Goal: Information Seeking & Learning: Learn about a topic

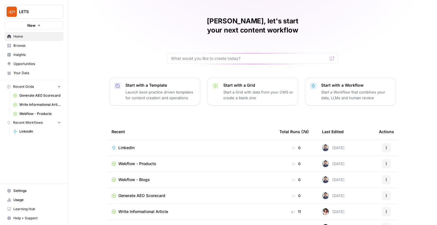
scroll to position [21, 0]
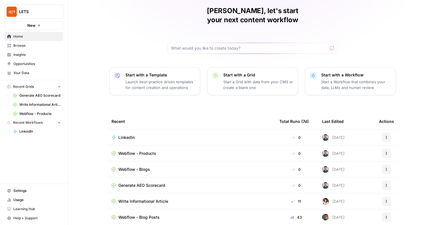
click at [154, 195] on td "Write Informational Article" at bounding box center [191, 201] width 168 height 16
click at [154, 198] on span "Write Informational Article" at bounding box center [143, 201] width 50 height 6
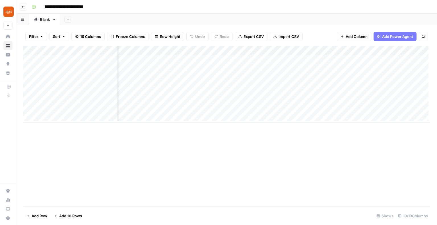
scroll to position [0, 778]
click at [283, 51] on div "Add Column" at bounding box center [226, 84] width 407 height 77
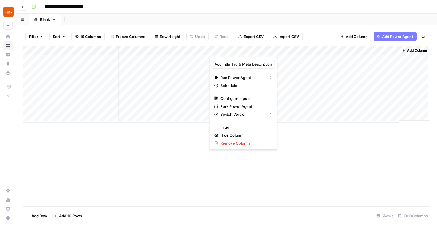
click at [285, 48] on div at bounding box center [251, 51] width 85 height 11
click at [285, 43] on div "Filter Sort 19 Columns Freeze Columns Row Height Undo Redo Export CSV Import CS…" at bounding box center [226, 36] width 407 height 18
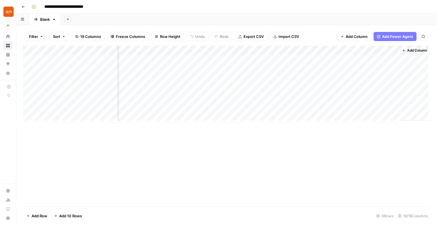
click at [282, 51] on div "Add Column" at bounding box center [226, 84] width 407 height 77
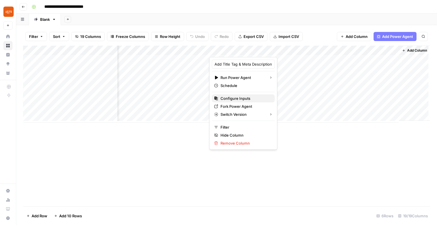
click at [241, 98] on span "Configure Inputs" at bounding box center [246, 98] width 50 height 6
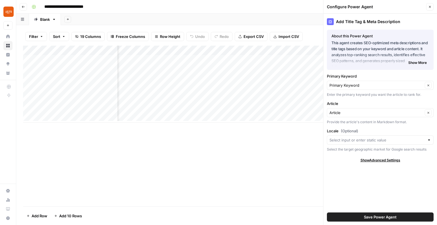
scroll to position [0, 625]
click at [430, 7] on icon "button" at bounding box center [430, 7] width 2 height 2
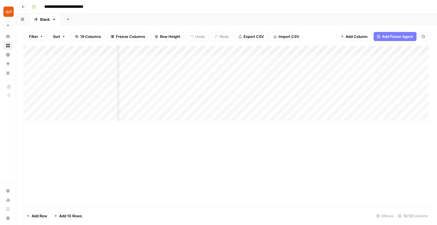
scroll to position [0, 710]
click at [273, 50] on div "Add Column" at bounding box center [226, 84] width 407 height 77
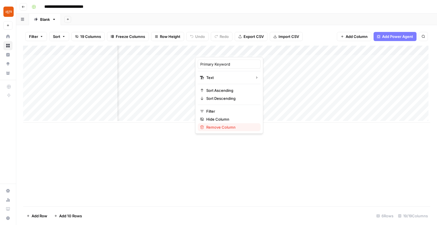
click at [227, 127] on span "Remove Column" at bounding box center [231, 127] width 50 height 6
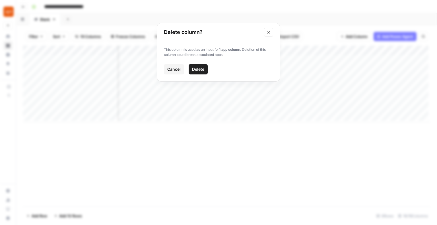
click at [198, 67] on span "Delete" at bounding box center [198, 69] width 12 height 6
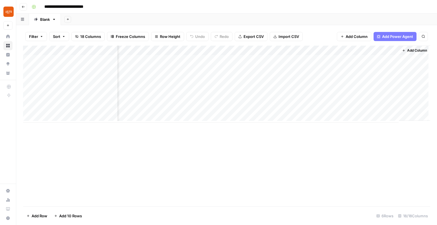
scroll to position [0, 696]
click at [283, 50] on div "Add Column" at bounding box center [226, 84] width 407 height 77
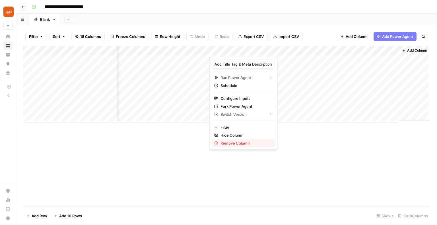
click at [243, 142] on span "Remove Column" at bounding box center [246, 143] width 50 height 6
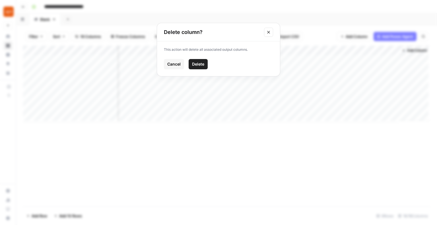
click at [203, 65] on span "Delete" at bounding box center [198, 64] width 12 height 6
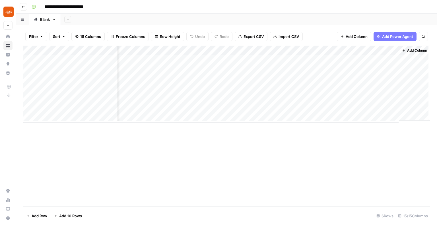
scroll to position [0, 509]
click at [390, 37] on span "Add Power Agent" at bounding box center [392, 37] width 31 height 6
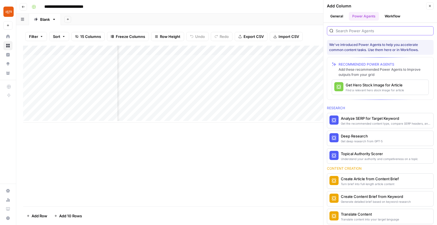
click at [369, 30] on input "search" at bounding box center [383, 31] width 95 height 6
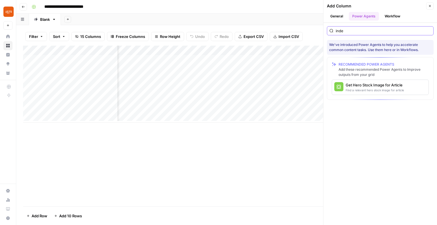
type input "inde"
click at [344, 15] on button "General" at bounding box center [337, 16] width 20 height 9
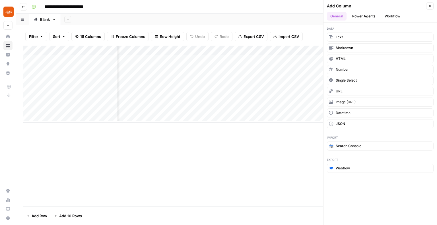
click at [358, 15] on button "Power Agents" at bounding box center [364, 16] width 30 height 9
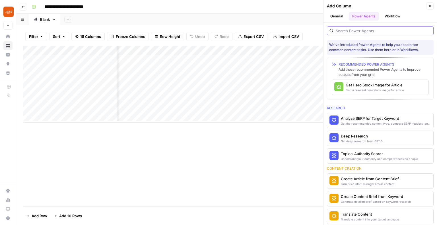
click at [351, 31] on input "search" at bounding box center [383, 31] width 95 height 6
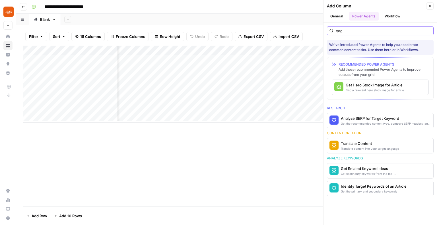
scroll to position [0, 591]
type input "targ"
click at [385, 187] on div "Identify Target Keywords of an Article" at bounding box center [371, 186] width 60 height 6
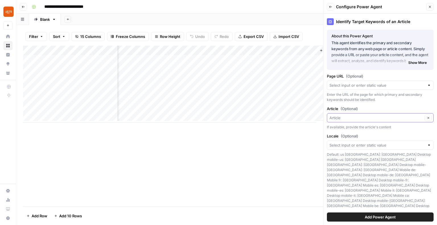
click at [361, 119] on input "Article (Optional)" at bounding box center [377, 118] width 94 height 6
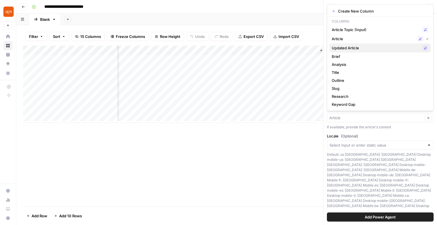
click at [361, 48] on span "Updated Article" at bounding box center [376, 48] width 88 height 6
type input "Updated Article"
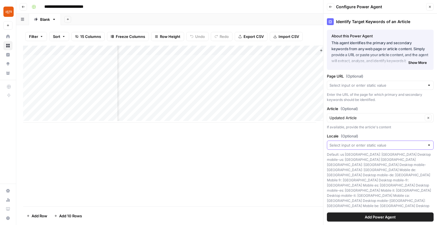
click at [375, 145] on input "Locale (Optional)" at bounding box center [377, 145] width 95 height 6
click at [312, 9] on div "**********" at bounding box center [230, 6] width 402 height 9
click at [206, 20] on div "Add Sheet" at bounding box center [249, 19] width 376 height 11
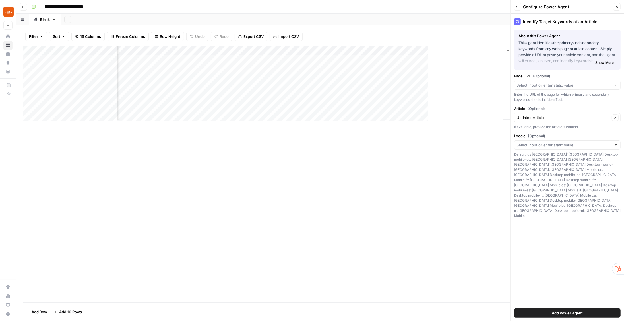
scroll to position [0, 405]
click at [617, 7] on icon "button" at bounding box center [616, 6] width 3 height 3
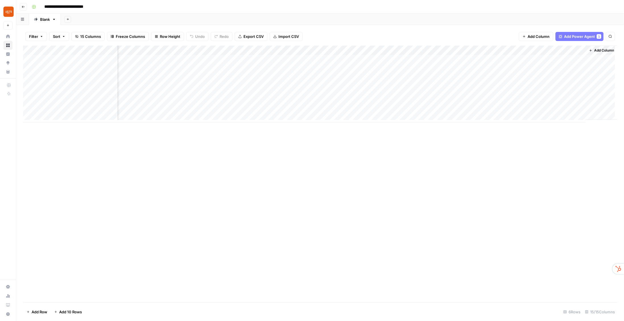
click at [577, 35] on span "Add Power Agent" at bounding box center [579, 37] width 31 height 6
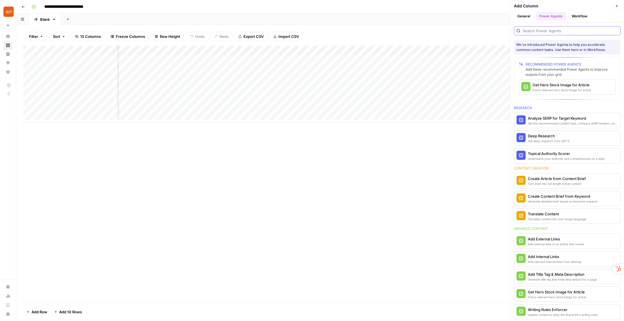
click at [545, 32] on input "search" at bounding box center [570, 31] width 95 height 6
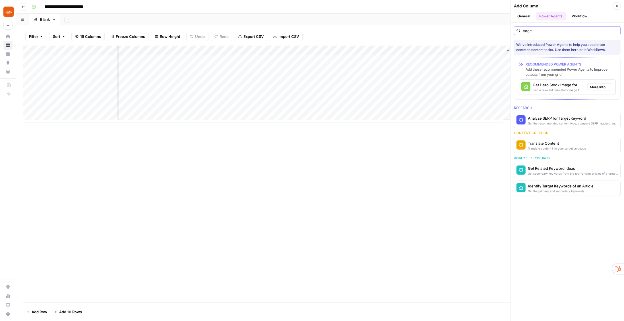
scroll to position [0, 405]
type input "targe"
click at [559, 189] on div "Get the primary and secondary keywords" at bounding box center [558, 191] width 60 height 5
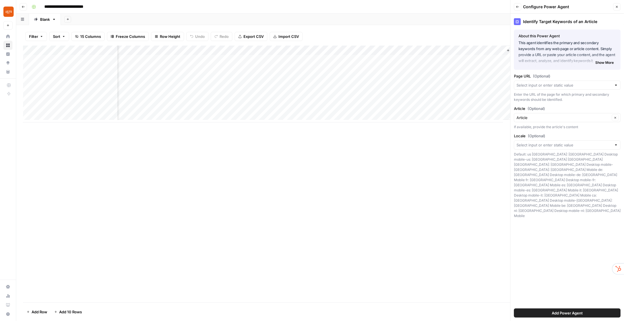
click at [561, 314] on span "Add Power Agent" at bounding box center [567, 313] width 31 height 6
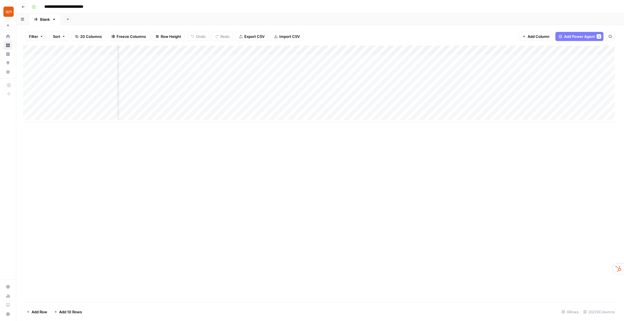
scroll to position [0, 621]
click at [600, 51] on span "Add Column" at bounding box center [604, 50] width 20 height 5
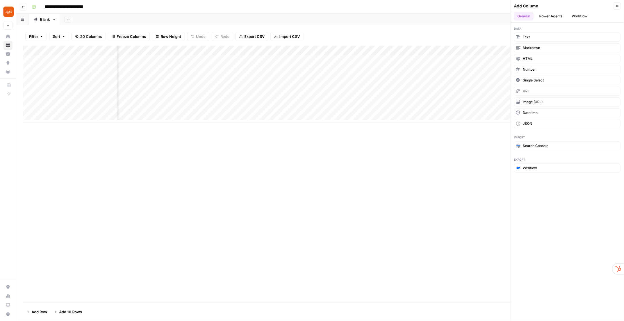
click at [553, 17] on button "Power Agents" at bounding box center [551, 16] width 30 height 9
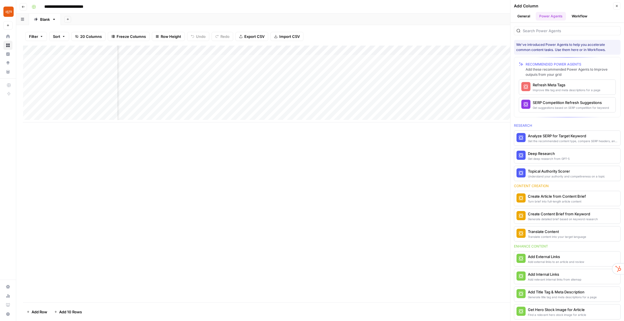
click at [547, 33] on div at bounding box center [567, 30] width 107 height 9
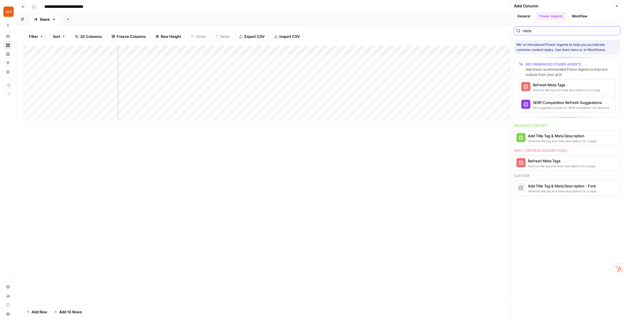
scroll to position [0, 703]
type input "meta"
click at [560, 136] on div "Add Title Tag & Meta Description" at bounding box center [558, 136] width 60 height 6
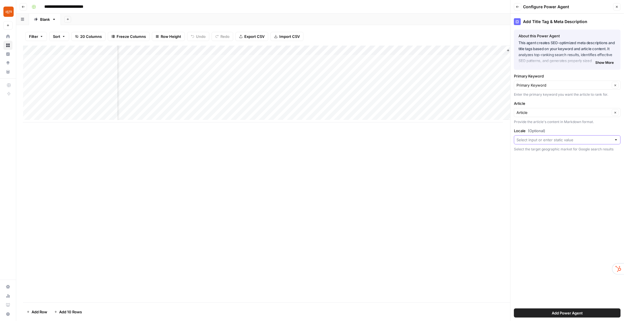
click at [549, 138] on input "Locale (Optional)" at bounding box center [564, 140] width 95 height 6
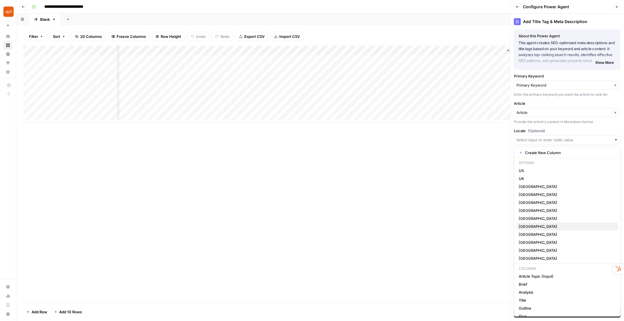
click at [540, 223] on span "[GEOGRAPHIC_DATA]" at bounding box center [566, 226] width 95 height 6
type input "[GEOGRAPHIC_DATA]"
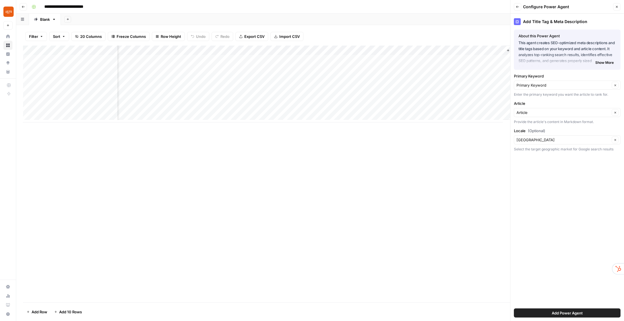
click at [584, 315] on button "Add Power Agent" at bounding box center [567, 312] width 107 height 9
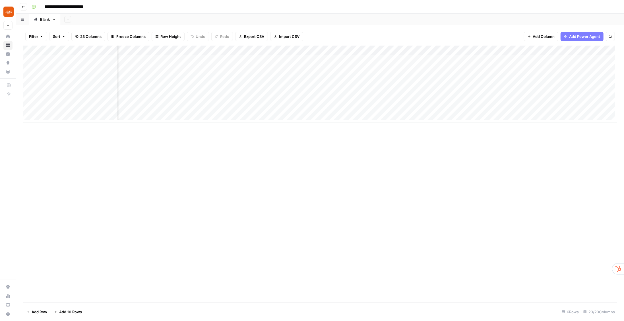
scroll to position [0, 0]
click at [191, 50] on div "Add Column" at bounding box center [320, 84] width 594 height 77
click at [140, 96] on span "Configure Inputs" at bounding box center [154, 98] width 50 height 6
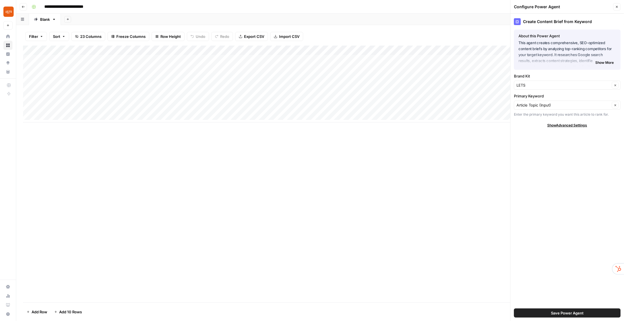
click at [616, 8] on icon "button" at bounding box center [616, 6] width 3 height 3
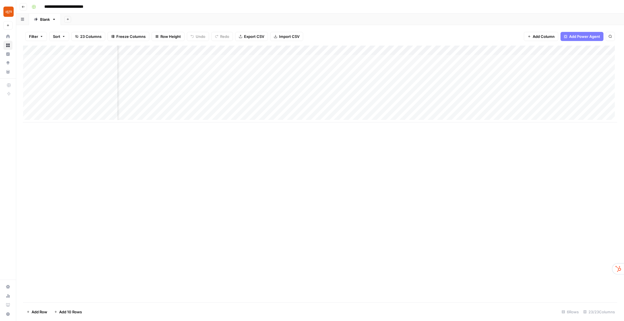
scroll to position [0, 683]
click at [269, 59] on div "Add Column" at bounding box center [320, 84] width 594 height 77
click at [381, 60] on div "Add Column" at bounding box center [320, 84] width 594 height 77
click at [396, 58] on div "Add Column" at bounding box center [320, 84] width 594 height 77
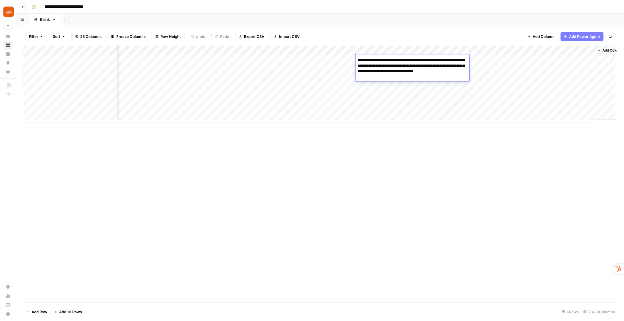
click at [500, 66] on div "Add Column" at bounding box center [320, 84] width 594 height 77
click at [448, 59] on div "Add Column" at bounding box center [320, 84] width 594 height 77
click at [501, 61] on div "Add Column" at bounding box center [320, 84] width 594 height 77
click at [497, 59] on div "Add Column" at bounding box center [320, 84] width 594 height 77
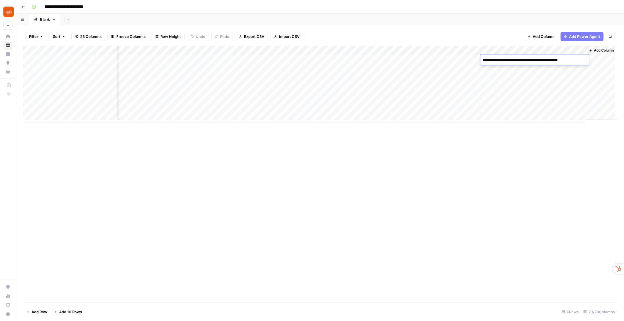
click at [497, 59] on textarea "**********" at bounding box center [534, 60] width 107 height 8
click at [468, 59] on div "Add Column" at bounding box center [320, 84] width 594 height 77
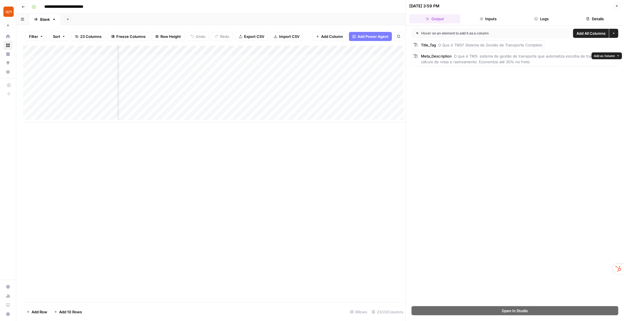
click at [499, 55] on span "O que é TMS: sistema de gestão de transporte que automatiza escolha de transpor…" at bounding box center [518, 59] width 195 height 10
drag, startPoint x: 533, startPoint y: 61, endPoint x: 488, endPoint y: 56, distance: 44.6
click at [488, 56] on div "Meta_Description O que é TMS: sistema de gestão de transporte que automatiza es…" at bounding box center [518, 58] width 195 height 11
click at [488, 57] on span "O que é TMS: sistema de gestão de transporte que automatiza escolha de transpor…" at bounding box center [518, 59] width 195 height 10
click at [617, 5] on icon "button" at bounding box center [617, 6] width 2 height 2
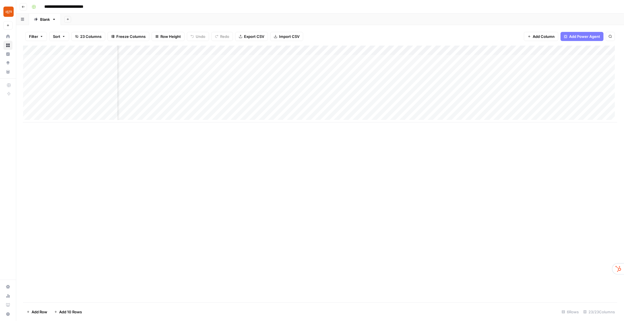
scroll to position [0, 704]
click at [249, 70] on div "Add Column" at bounding box center [320, 84] width 594 height 77
click at [247, 79] on div "Add Column" at bounding box center [320, 84] width 594 height 77
click at [248, 89] on div "Add Column" at bounding box center [320, 84] width 594 height 77
click at [247, 98] on div "Add Column" at bounding box center [320, 84] width 594 height 77
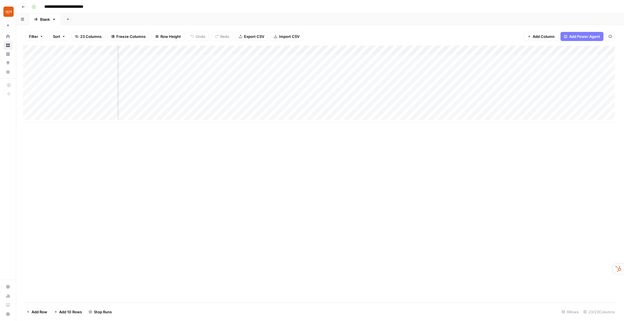
scroll to position [0, 808]
click at [226, 1] on header "**********" at bounding box center [320, 7] width 608 height 14
click at [375, 69] on div "Add Column" at bounding box center [320, 84] width 594 height 77
click at [380, 69] on div "Add Column" at bounding box center [320, 84] width 594 height 77
click at [380, 69] on textarea "**********" at bounding box center [402, 78] width 114 height 25
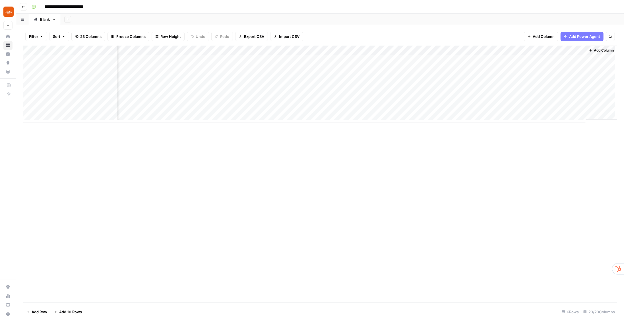
drag, startPoint x: 378, startPoint y: 156, endPoint x: 336, endPoint y: 123, distance: 53.7
click at [378, 156] on div "Add Column" at bounding box center [320, 174] width 594 height 257
click at [269, 70] on div "Add Column" at bounding box center [320, 84] width 594 height 77
click at [289, 71] on div "Add Column" at bounding box center [320, 84] width 594 height 77
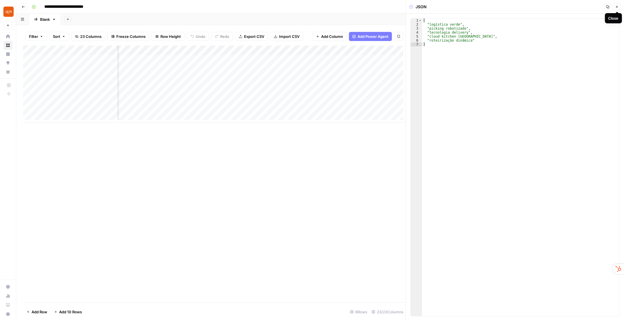
click at [617, 6] on icon "button" at bounding box center [616, 6] width 3 height 3
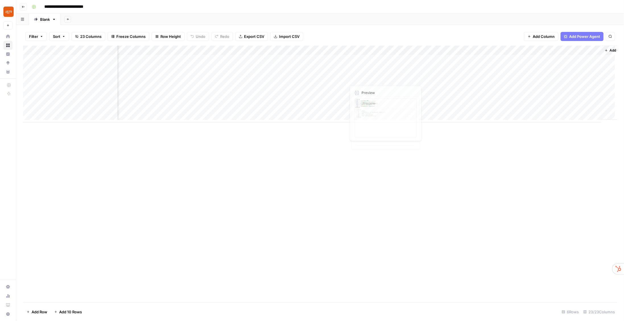
scroll to position [0, 808]
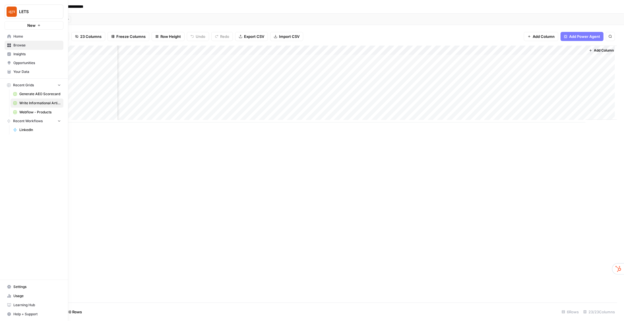
click at [17, 297] on span "Usage" at bounding box center [37, 295] width 48 height 5
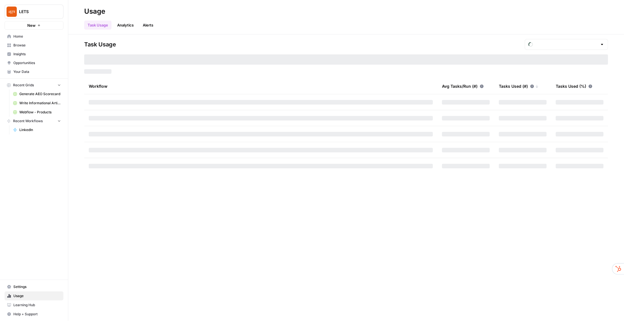
type input "October Tasks"
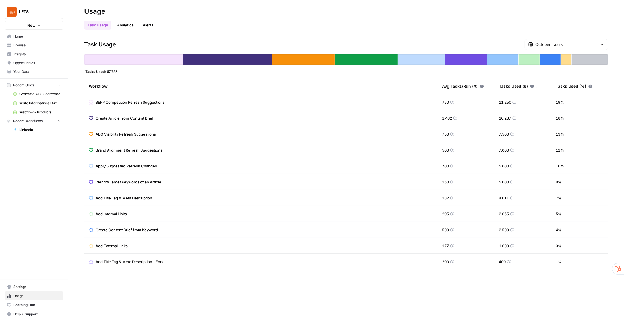
click at [601, 44] on div at bounding box center [602, 45] width 5 height 6
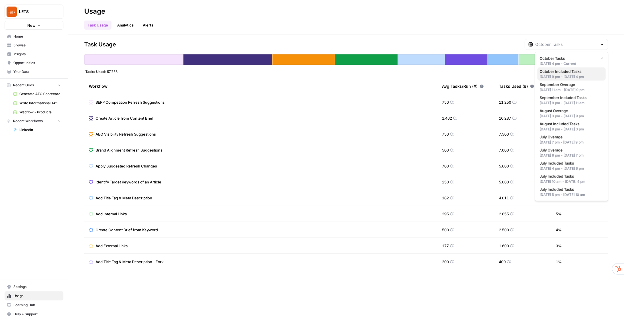
click at [576, 75] on div "[DATE] 9 pm - [DATE] 4 pm" at bounding box center [572, 76] width 64 height 5
type input "October Included Tasks"
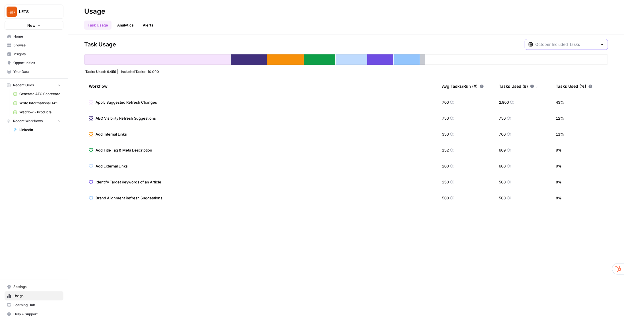
click at [569, 42] on input "text" at bounding box center [567, 45] width 62 height 6
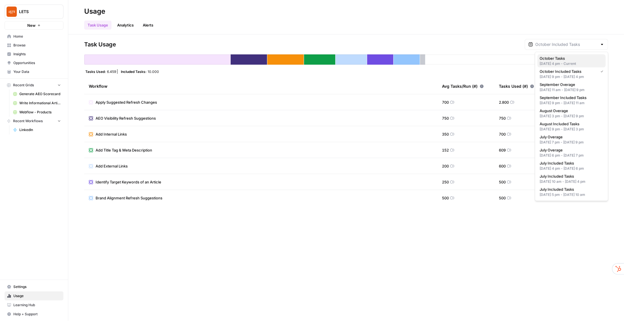
click at [551, 61] on div "[DATE] 4 pm - Current" at bounding box center [572, 63] width 64 height 5
type input "October Tasks"
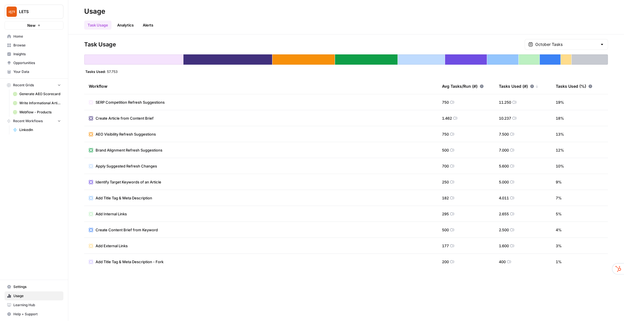
click at [20, 55] on span "Insights" at bounding box center [37, 54] width 48 height 5
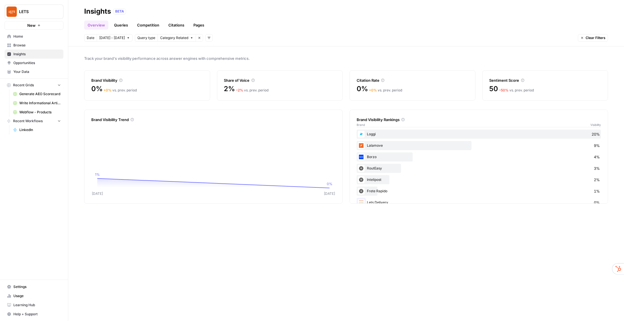
click at [124, 24] on link "Queries" at bounding box center [121, 24] width 21 height 9
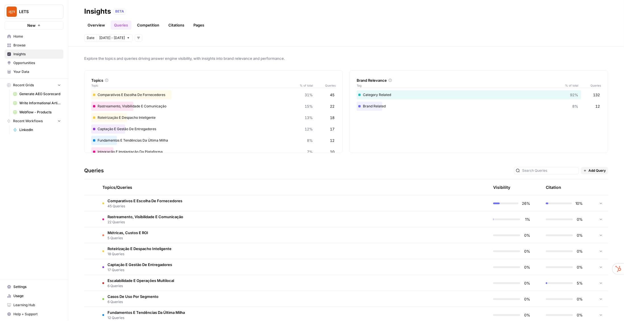
click at [157, 95] on div "Comparativos E Escolha De Fornecedores 31% 45" at bounding box center [213, 94] width 244 height 9
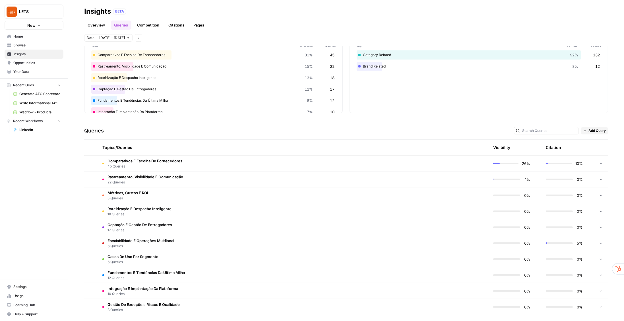
scroll to position [42, 0]
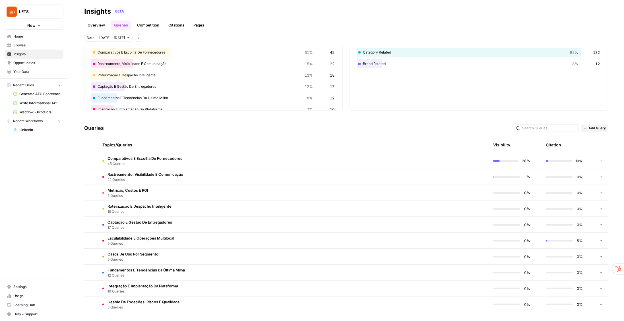
click at [181, 160] on span "Comparativos E Escolha De Fornecedores" at bounding box center [145, 158] width 75 height 6
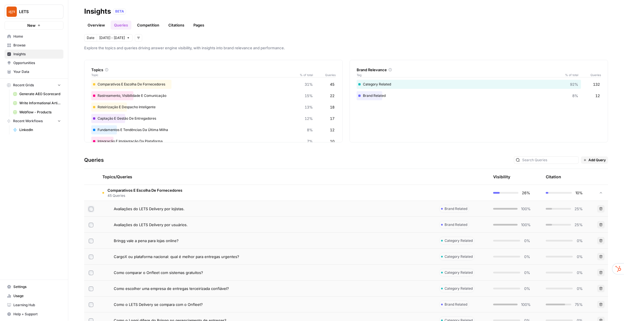
scroll to position [16, 0]
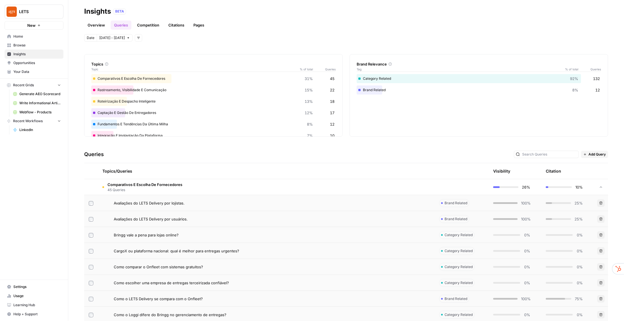
click at [92, 205] on td at bounding box center [91, 203] width 14 height 16
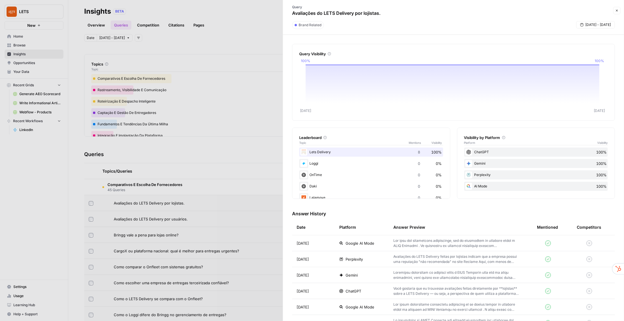
click at [223, 139] on div at bounding box center [312, 160] width 624 height 321
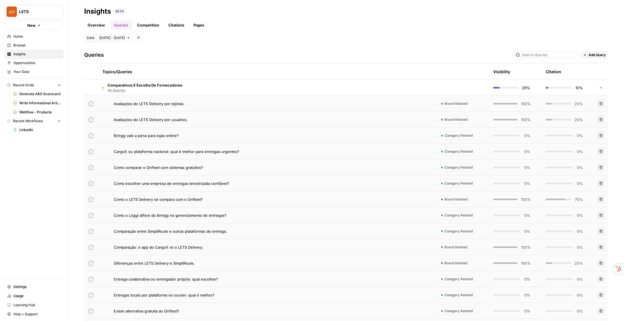
scroll to position [162, 0]
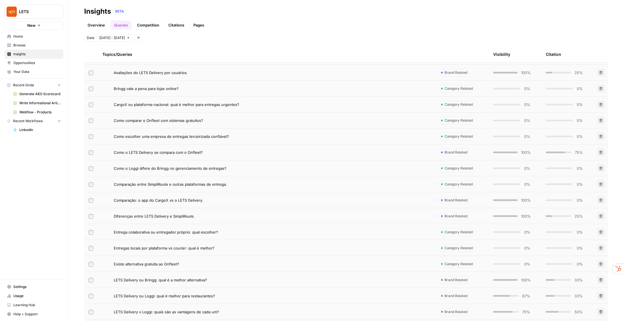
click at [131, 215] on span "Diferenças entre LETS Delivery e SimpliRoute." at bounding box center [154, 216] width 81 height 6
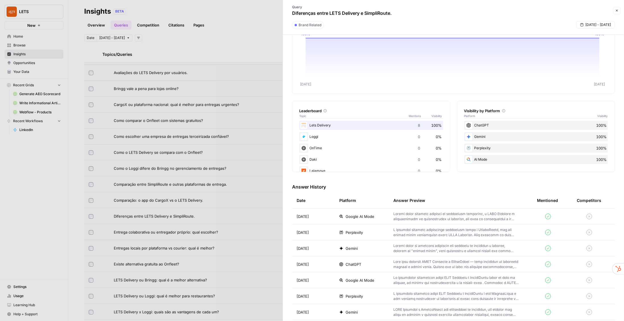
scroll to position [50, 0]
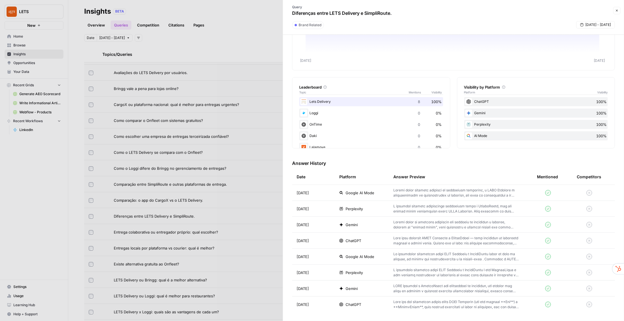
click at [468, 244] on p at bounding box center [456, 240] width 125 height 10
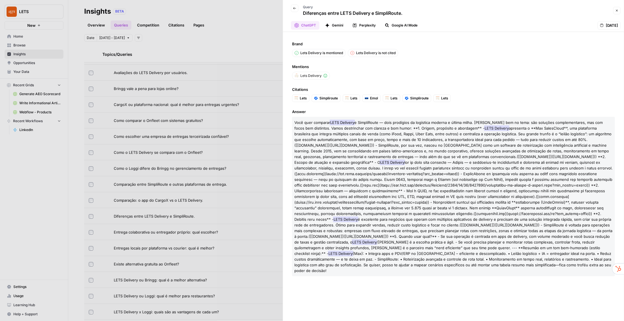
click at [337, 28] on button "Gemini" at bounding box center [334, 25] width 25 height 9
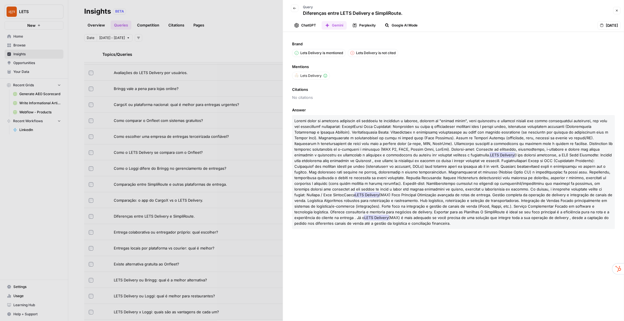
click at [370, 53] on p "Lets Delivery is not cited" at bounding box center [376, 52] width 40 height 5
click at [361, 24] on button "Perplexity" at bounding box center [364, 25] width 30 height 9
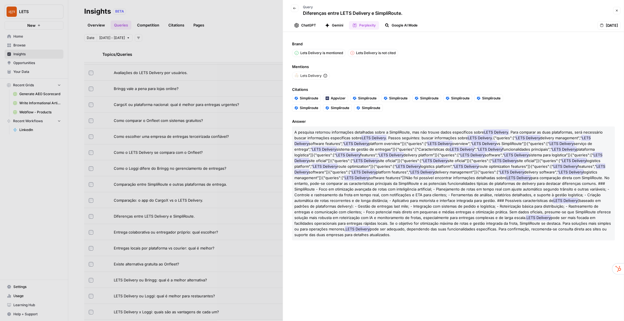
click at [393, 25] on button "Google AI Mode" at bounding box center [402, 25] width 40 height 9
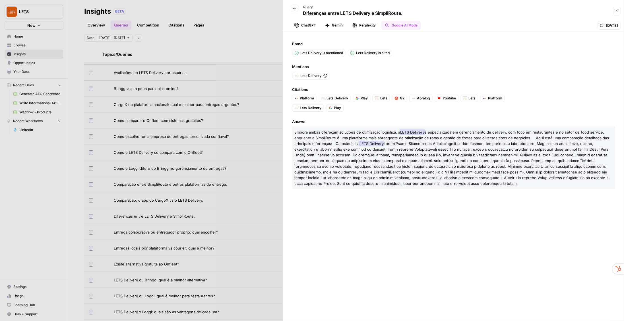
click at [369, 26] on button "Perplexity" at bounding box center [364, 25] width 30 height 9
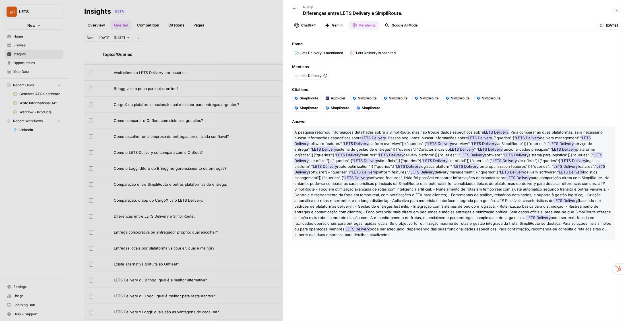
click at [339, 25] on button "Gemini" at bounding box center [334, 25] width 25 height 9
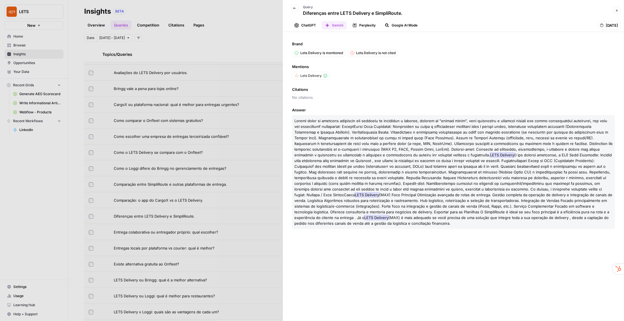
click at [315, 26] on button "ChatGPT" at bounding box center [305, 25] width 28 height 9
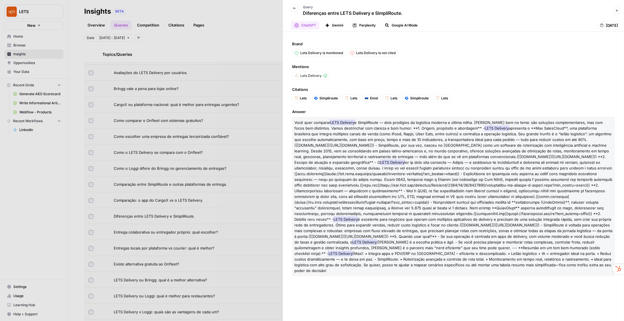
click at [331, 51] on p "Lets Delivery is mentioned" at bounding box center [321, 52] width 43 height 5
click at [393, 52] on p "Lets Delivery is not cited" at bounding box center [376, 52] width 40 height 5
click at [618, 11] on icon "button" at bounding box center [616, 10] width 3 height 3
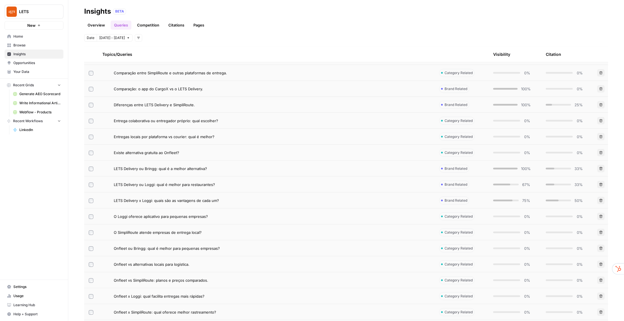
scroll to position [276, 0]
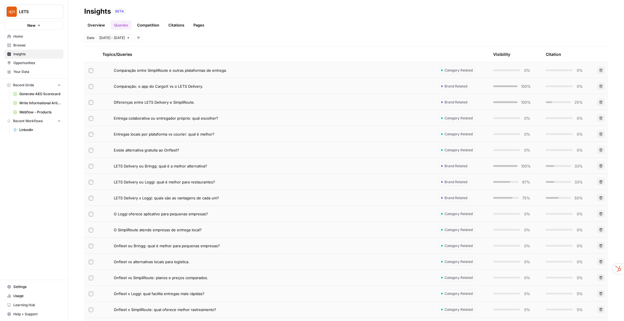
click at [160, 168] on td "LETS Delivery ou Bringg: qual é a melhor alternativa?" at bounding box center [266, 166] width 337 height 16
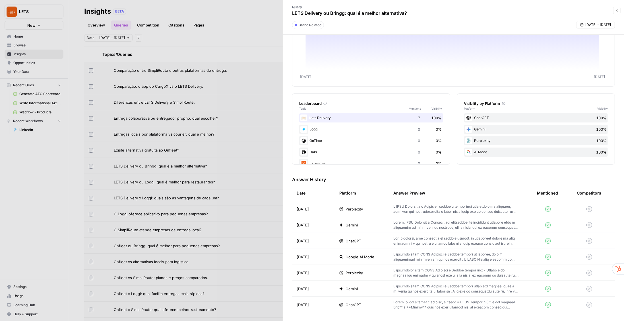
scroll to position [34, 0]
click at [154, 149] on div at bounding box center [312, 160] width 624 height 321
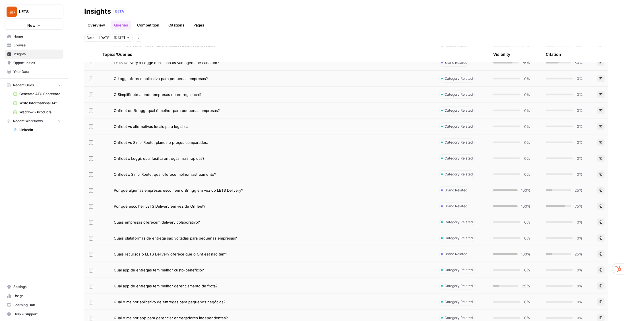
scroll to position [423, 0]
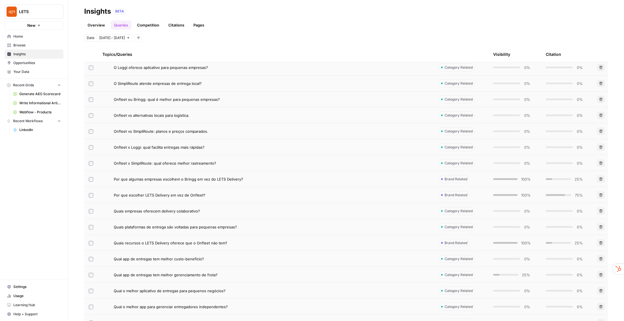
click at [182, 259] on span "Qual app de entregas tem melhor custo-benefício?" at bounding box center [159, 259] width 90 height 6
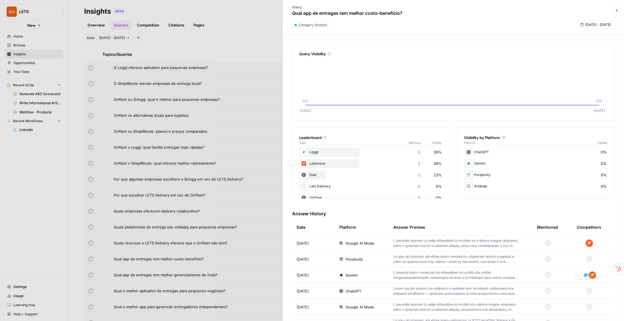
click at [204, 228] on div at bounding box center [312, 160] width 624 height 321
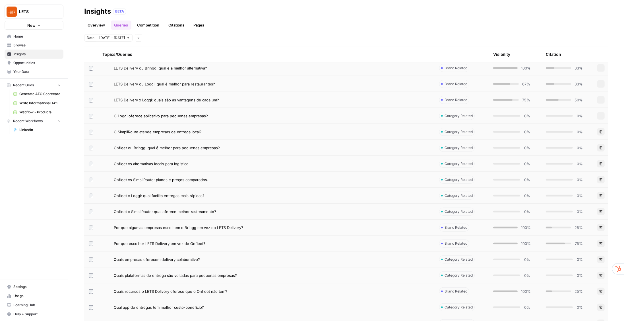
scroll to position [358, 0]
click at [148, 24] on link "Competition" at bounding box center [148, 24] width 29 height 9
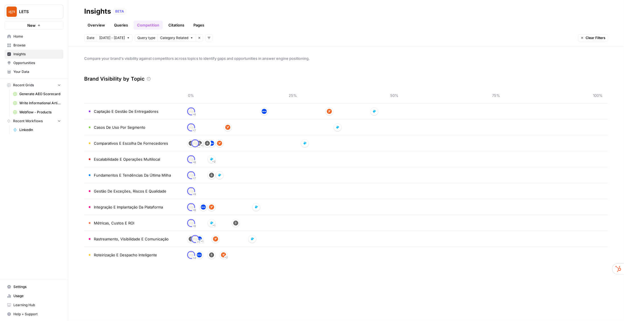
click at [170, 20] on link "Citations" at bounding box center [176, 24] width 23 height 9
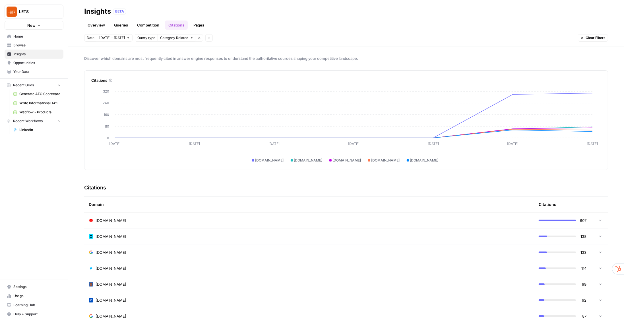
click at [599, 218] on icon at bounding box center [601, 220] width 4 height 4
click at [203, 25] on link "Pages" at bounding box center [199, 24] width 18 height 9
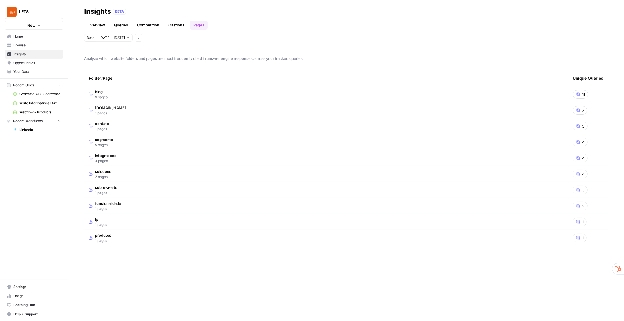
click at [508, 91] on td "blog 9 pages" at bounding box center [326, 94] width 484 height 16
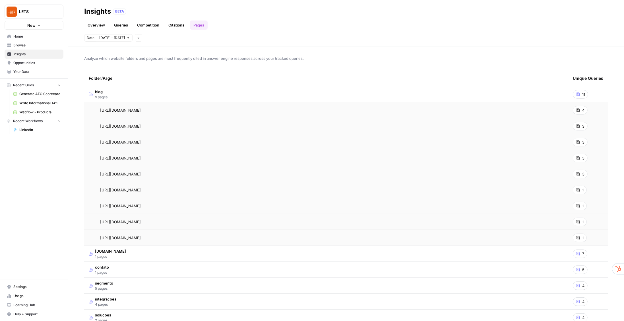
click at [97, 23] on link "Overview" at bounding box center [96, 24] width 24 height 9
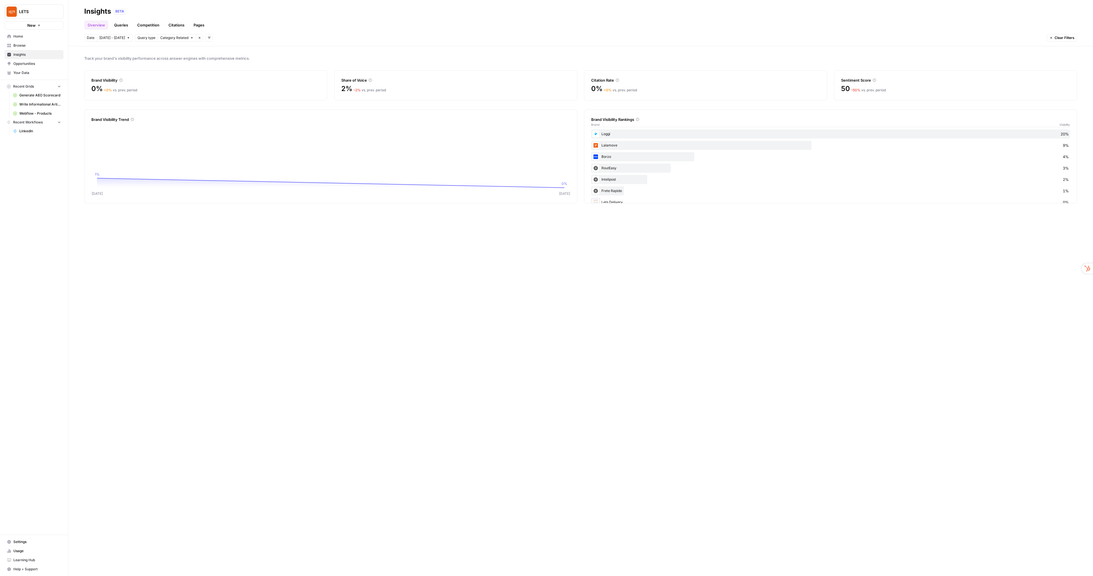
click at [621, 183] on div "Intelipost 2%" at bounding box center [830, 179] width 479 height 9
click at [615, 160] on div "Lets Delivery 0%" at bounding box center [830, 157] width 479 height 9
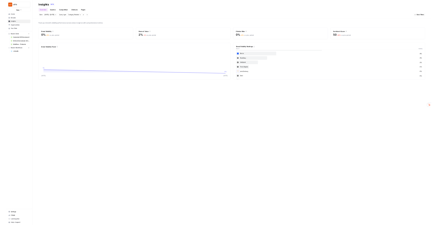
scroll to position [0, 0]
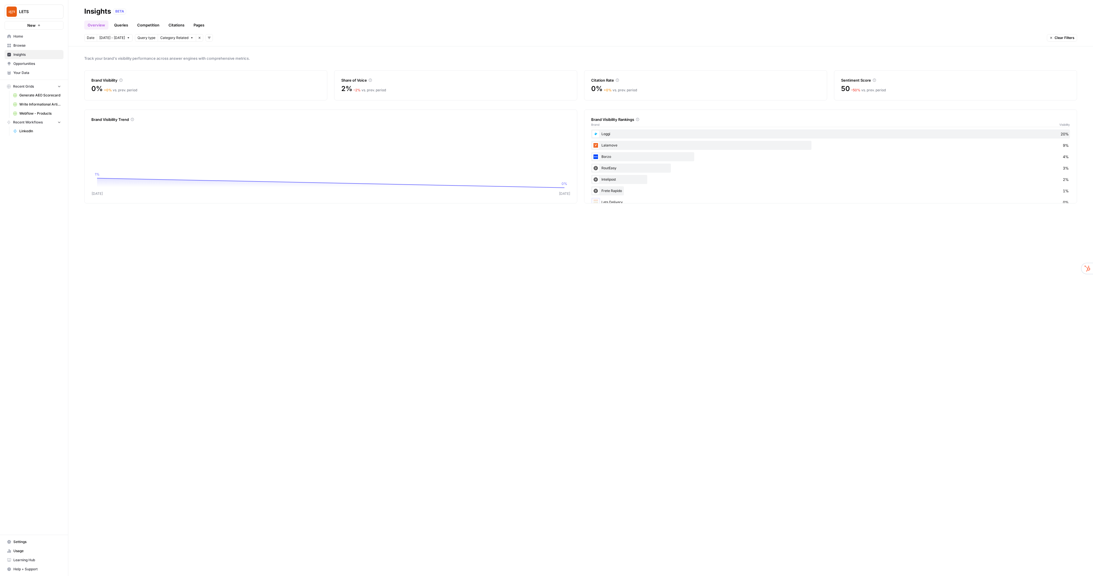
click at [681, 134] on div "Loggi 20%" at bounding box center [830, 133] width 479 height 9
click at [638, 120] on icon at bounding box center [637, 119] width 3 height 3
click at [120, 28] on link "Queries" at bounding box center [121, 24] width 21 height 9
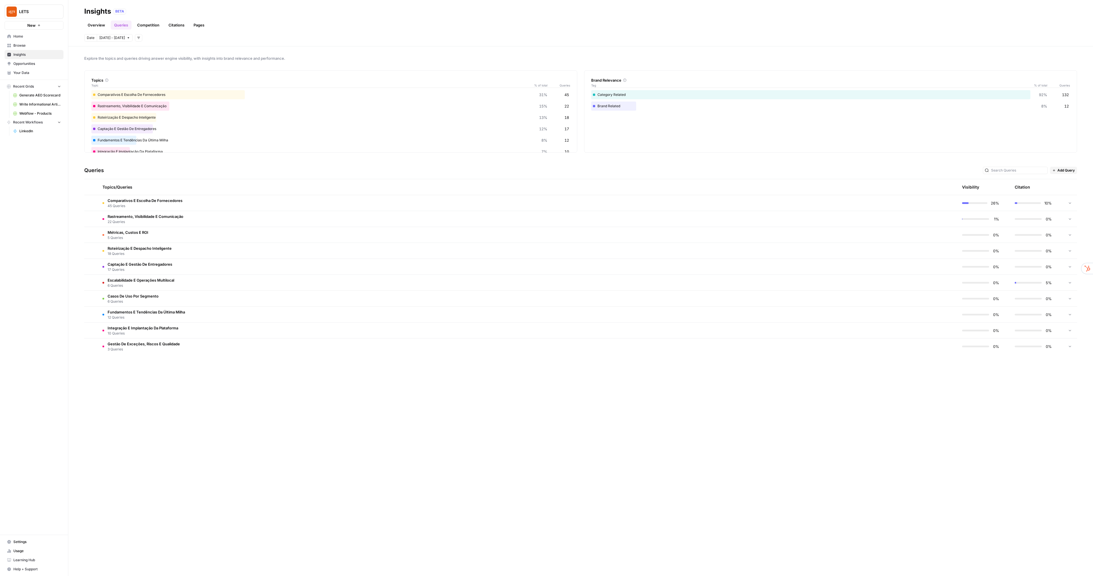
click at [32, 66] on span "Opportunities" at bounding box center [37, 63] width 48 height 5
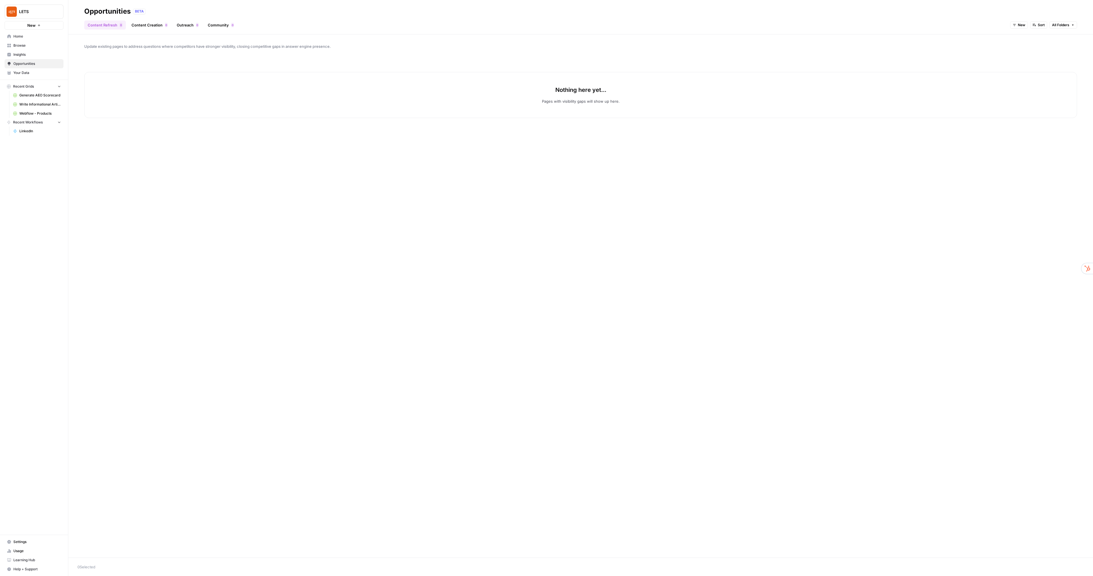
click at [137, 26] on link "Content Creation 0" at bounding box center [149, 24] width 43 height 9
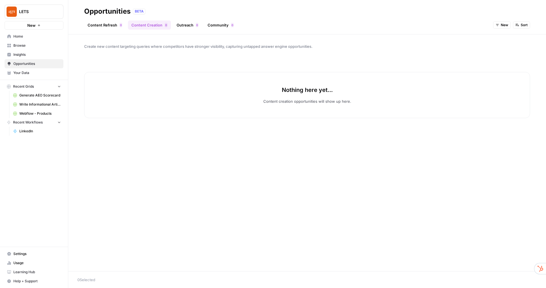
click at [26, 57] on span "Insights" at bounding box center [37, 54] width 48 height 5
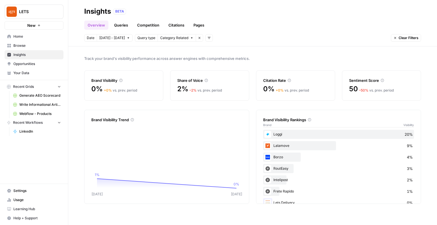
click at [120, 24] on link "Queries" at bounding box center [121, 24] width 21 height 9
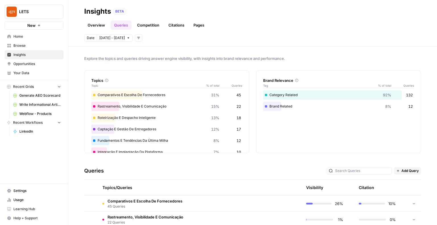
click at [153, 94] on div "Comparativos E Escolha De Fornecedores 31% 45" at bounding box center [166, 94] width 151 height 9
drag, startPoint x: 102, startPoint y: 93, endPoint x: 168, endPoint y: 94, distance: 66.0
click at [168, 94] on div "Comparativos E Escolha De Fornecedores 31% 45" at bounding box center [166, 94] width 151 height 9
drag, startPoint x: 271, startPoint y: 96, endPoint x: 327, endPoint y: 99, distance: 55.6
click at [327, 99] on div "Category Related 92% 132 Brand Related 8% 12" at bounding box center [338, 100] width 151 height 20
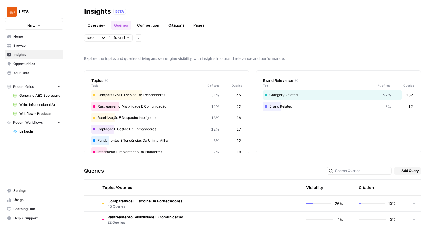
click at [283, 104] on div "Brand Related 8% 12" at bounding box center [338, 106] width 151 height 9
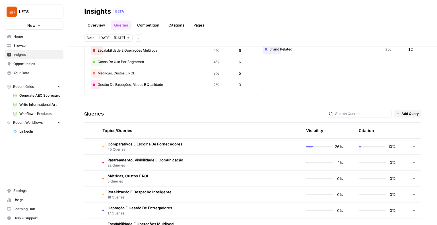
scroll to position [114, 0]
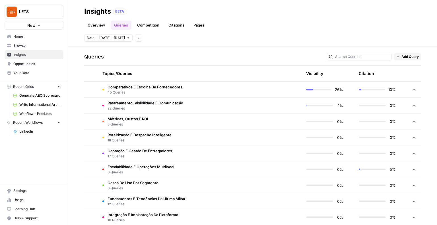
click at [137, 89] on span "Comparativos E Escolha De Fornecedores" at bounding box center [145, 87] width 75 height 6
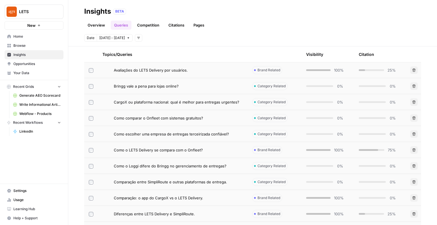
scroll to position [171, 0]
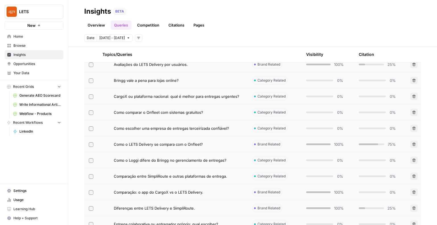
click at [155, 78] on span "Bringg vale a pena para lojas online?" at bounding box center [146, 80] width 65 height 6
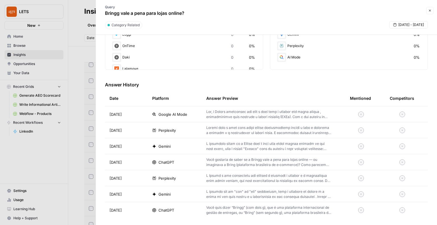
scroll to position [131, 0]
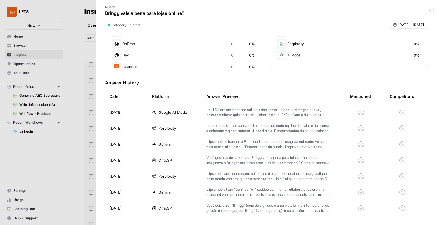
click at [237, 112] on p at bounding box center [268, 112] width 125 height 10
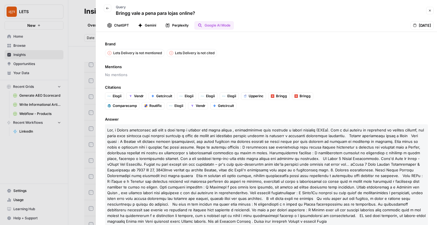
click at [128, 26] on button "ChatGPT" at bounding box center [118, 25] width 28 height 9
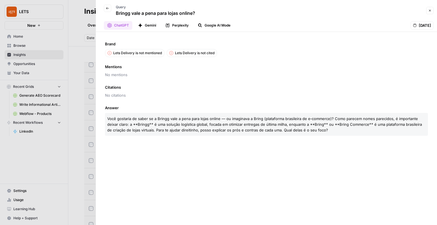
click at [149, 27] on button "Gemini" at bounding box center [147, 25] width 25 height 9
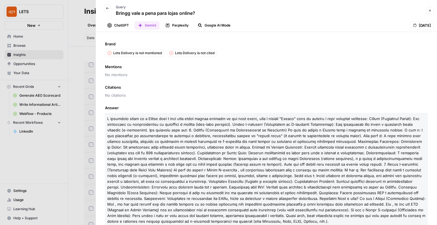
click at [429, 10] on icon "button" at bounding box center [429, 10] width 3 height 3
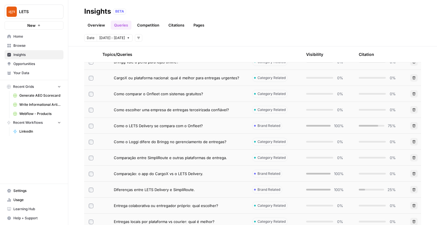
scroll to position [193, 0]
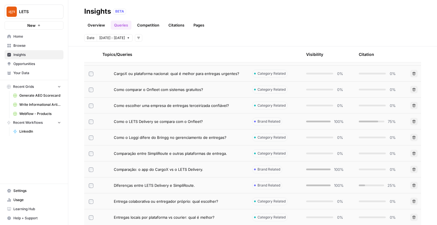
click at [178, 172] on td "Comparação: o app do CargoX vs o LETS Delivery." at bounding box center [173, 169] width 150 height 16
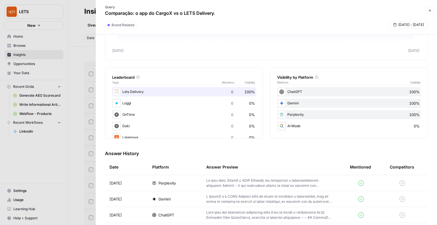
scroll to position [114, 0]
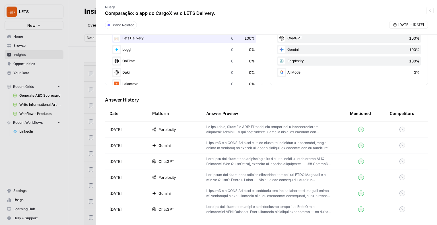
click at [260, 128] on p at bounding box center [268, 129] width 125 height 10
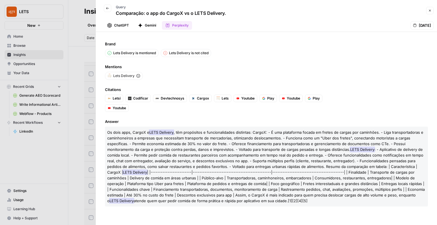
click at [429, 11] on icon "button" at bounding box center [429, 10] width 3 height 3
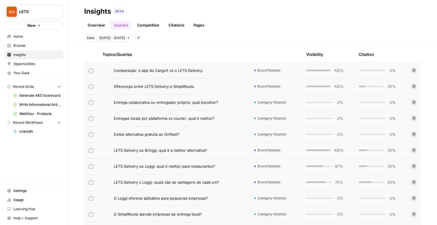
scroll to position [296, 0]
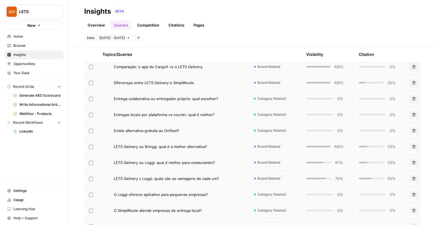
click at [172, 135] on td "Existe alternativa gratuita ao Onfleet?" at bounding box center [173, 130] width 150 height 16
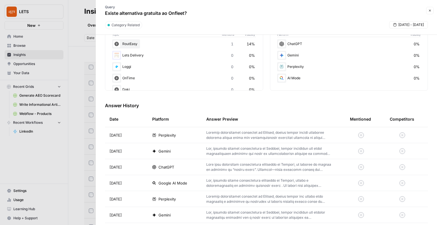
scroll to position [114, 0]
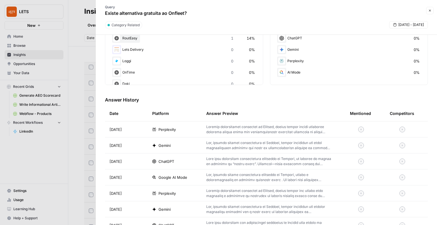
click at [224, 131] on p at bounding box center [268, 129] width 125 height 10
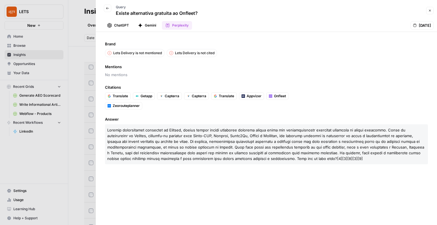
click at [431, 13] on button "Close" at bounding box center [429, 10] width 7 height 7
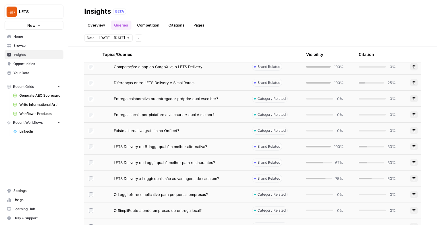
click at [188, 161] on span "LETS Delivery ou Loggi: qual é melhor para restaurantes?" at bounding box center [164, 162] width 101 height 6
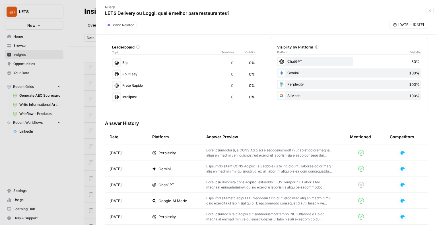
scroll to position [125, 0]
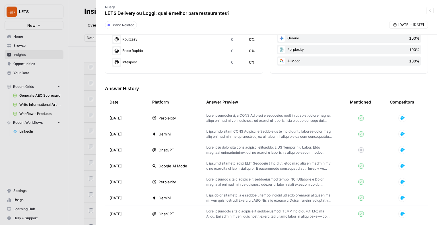
click at [238, 118] on p at bounding box center [268, 118] width 125 height 10
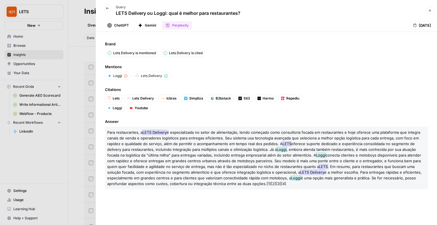
click at [430, 11] on icon "button" at bounding box center [430, 11] width 2 height 2
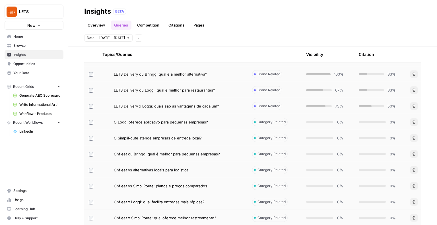
scroll to position [387, 0]
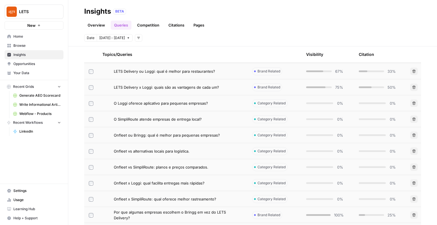
click at [153, 120] on span "O SimpliRoute atende empresas de entrega local?" at bounding box center [158, 119] width 88 height 6
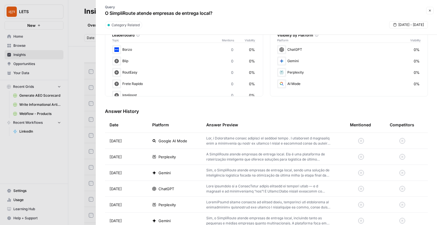
scroll to position [131, 0]
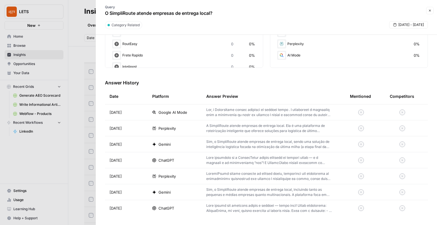
click at [233, 111] on p at bounding box center [268, 112] width 125 height 10
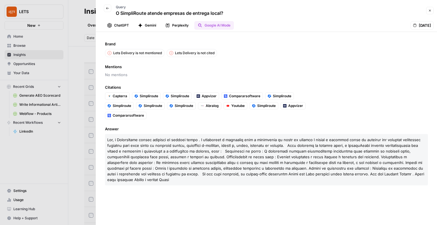
click at [430, 11] on icon "button" at bounding box center [429, 10] width 3 height 3
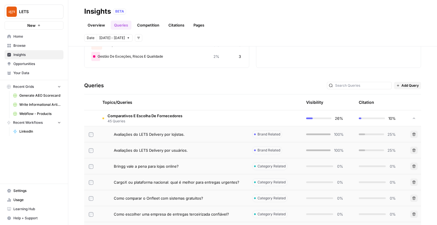
scroll to position [68, 0]
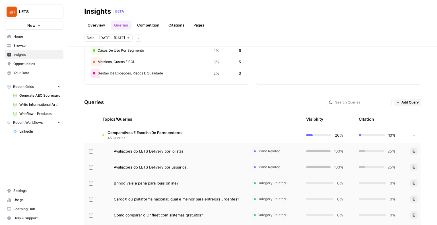
click at [179, 134] on span "Comparativos E Escolha De Fornecedores" at bounding box center [145, 132] width 75 height 6
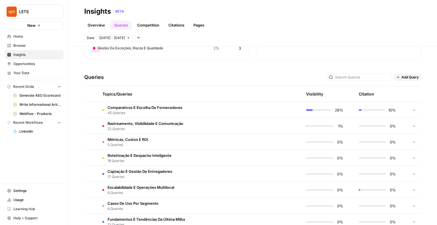
scroll to position [82, 0]
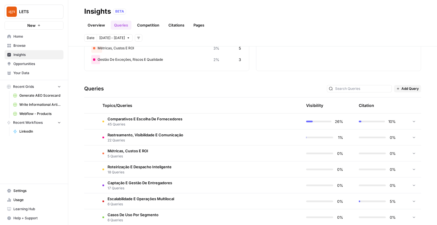
click at [186, 120] on td "Comparativos E Escolha De Fornecedores 45 Queries" at bounding box center [173, 121] width 150 height 16
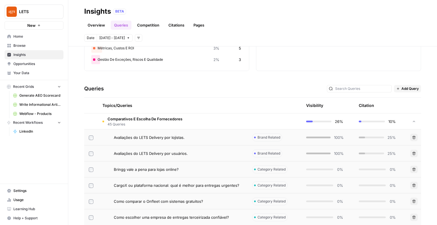
click at [186, 120] on td "Comparativos E Escolha De Fornecedores 45 Queries" at bounding box center [173, 121] width 150 height 16
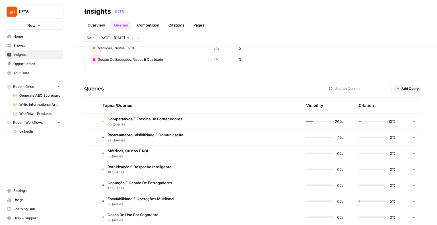
click at [154, 26] on link "Competition" at bounding box center [148, 24] width 29 height 9
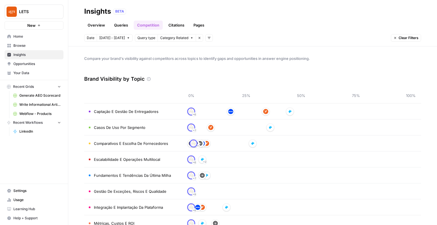
click at [122, 26] on link "Queries" at bounding box center [121, 24] width 21 height 9
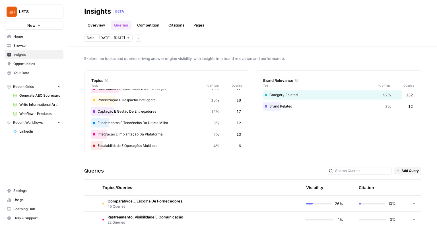
scroll to position [56, 0]
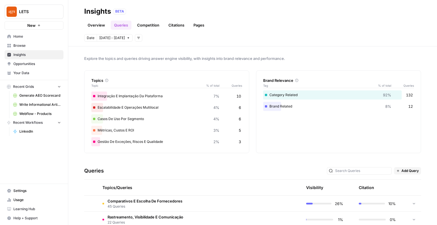
click at [195, 203] on td "Comparativos E Escolha De Fornecedores 45 Queries" at bounding box center [173, 203] width 150 height 16
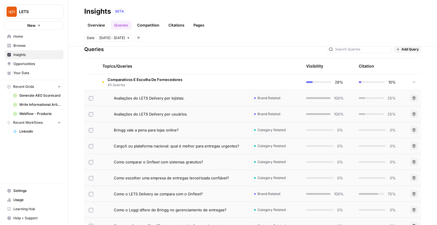
scroll to position [125, 0]
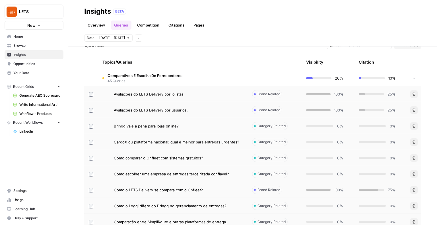
click at [158, 95] on span "Avaliações do LETS Delivery por lojistas." at bounding box center [149, 94] width 71 height 6
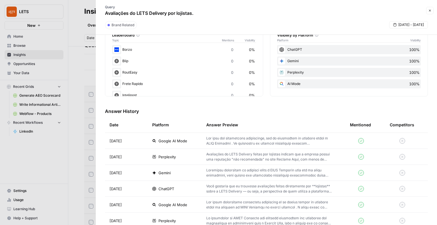
scroll to position [137, 0]
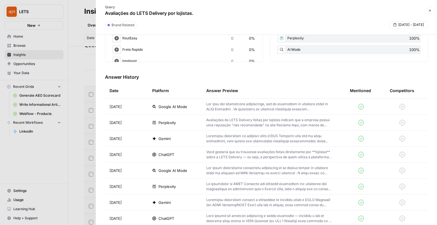
click at [270, 105] on p at bounding box center [268, 106] width 125 height 10
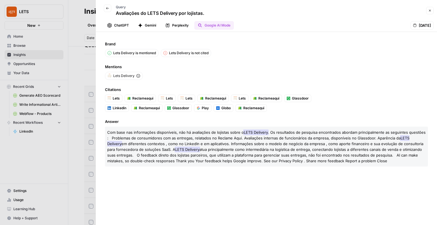
click at [428, 11] on button "Close" at bounding box center [429, 10] width 7 height 7
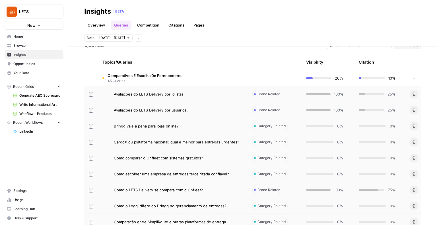
click at [170, 104] on td "Avaliações do LETS Delivery por usuários." at bounding box center [173, 110] width 150 height 16
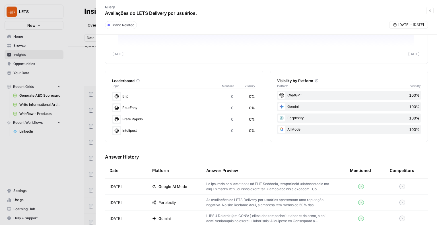
scroll to position [114, 0]
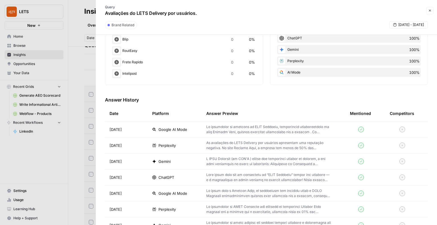
click at [264, 129] on p at bounding box center [268, 129] width 125 height 10
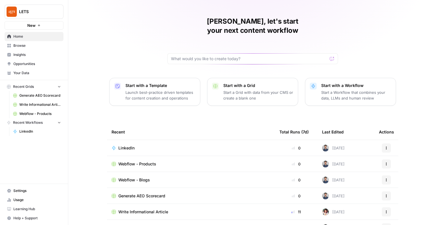
scroll to position [21, 0]
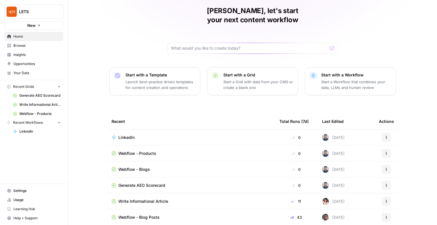
click at [140, 166] on span "Webflow - Blogs" at bounding box center [134, 169] width 32 height 6
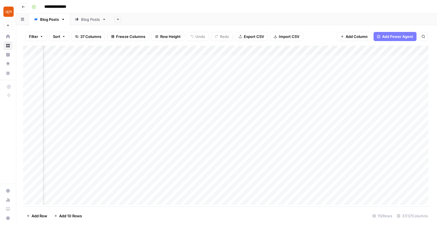
scroll to position [0, 649]
click at [207, 51] on div "Add Column" at bounding box center [226, 126] width 407 height 160
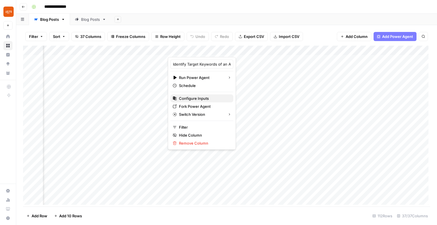
click at [197, 98] on span "Configure Inputs" at bounding box center [204, 98] width 50 height 6
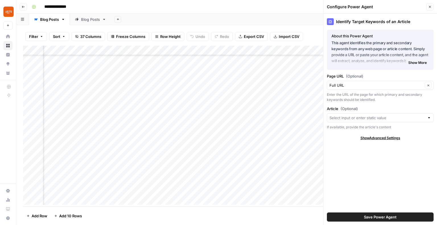
scroll to position [68, 649]
click at [429, 7] on icon "button" at bounding box center [430, 7] width 2 height 2
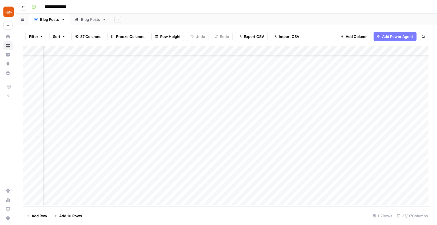
click at [207, 50] on div "Add Column" at bounding box center [226, 126] width 407 height 160
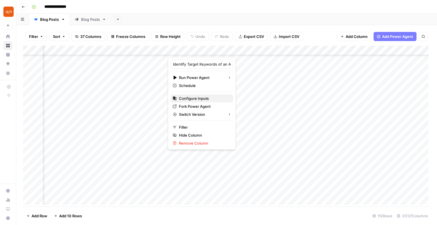
click at [193, 96] on span "Configure Inputs" at bounding box center [204, 98] width 50 height 6
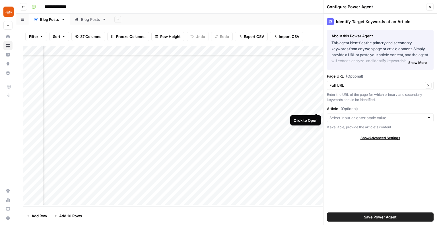
click at [383, 139] on span "Show Advanced Settings" at bounding box center [381, 137] width 40 height 5
click at [395, 152] on input "Version" at bounding box center [377, 155] width 95 height 6
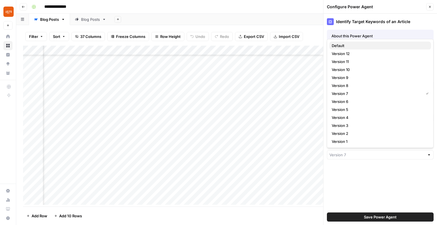
click at [346, 45] on span "Default" at bounding box center [379, 46] width 95 height 6
type input "Default"
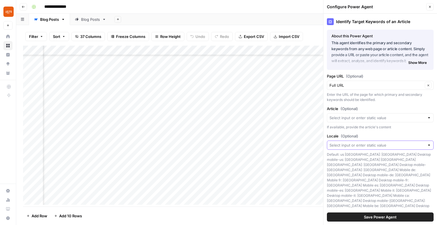
click at [384, 143] on input "Locale (Optional)" at bounding box center [377, 145] width 95 height 6
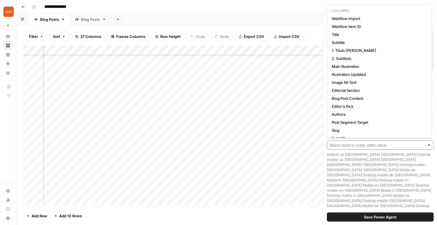
click at [388, 143] on input "Locale (Optional)" at bounding box center [377, 145] width 95 height 6
click at [285, 16] on div "Add Sheet" at bounding box center [274, 19] width 326 height 11
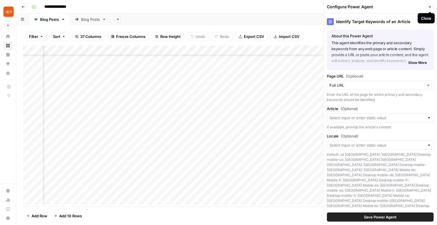
click at [430, 7] on icon "button" at bounding box center [430, 7] width 2 height 2
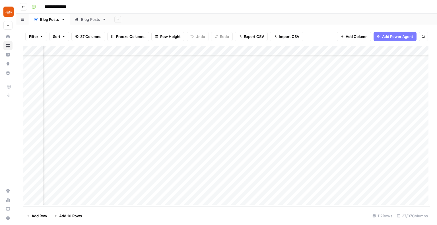
click at [412, 51] on div "Add Column" at bounding box center [226, 126] width 407 height 160
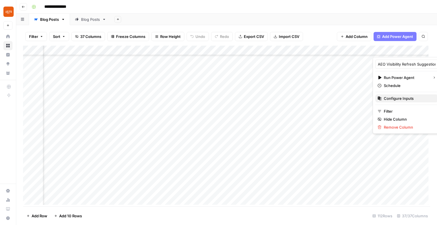
click at [402, 99] on span "Configure Inputs" at bounding box center [409, 98] width 50 height 6
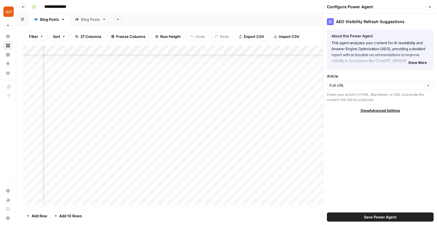
click at [380, 111] on span "Show Advanced Settings" at bounding box center [381, 110] width 40 height 5
click at [393, 129] on input "Version" at bounding box center [377, 127] width 95 height 6
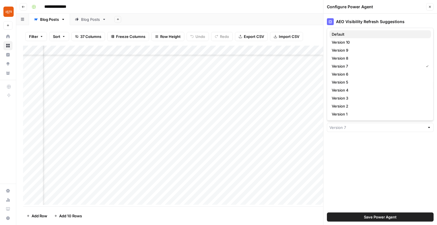
click at [345, 37] on button "Default" at bounding box center [381, 34] width 102 height 8
type input "Default"
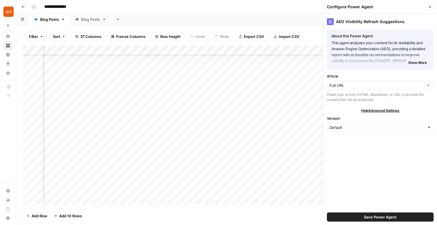
click at [379, 215] on span "Save Power Agent" at bounding box center [380, 217] width 33 height 6
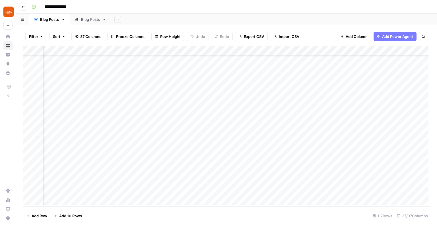
scroll to position [68, 979]
click at [287, 51] on div "Add Column" at bounding box center [226, 126] width 407 height 160
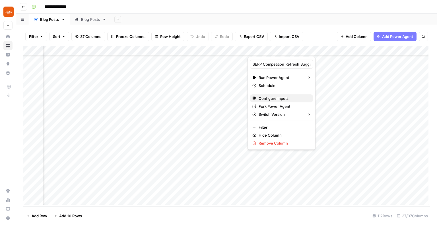
click at [280, 97] on span "Configure Inputs" at bounding box center [284, 98] width 50 height 6
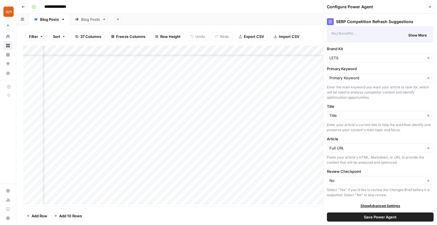
scroll to position [32, 0]
click at [389, 204] on span "Show Advanced Settings" at bounding box center [381, 204] width 40 height 5
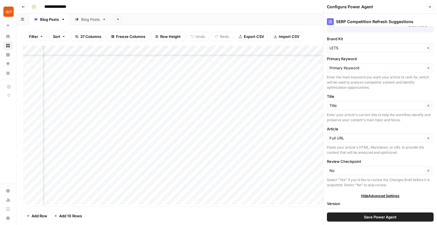
scroll to position [52, 0]
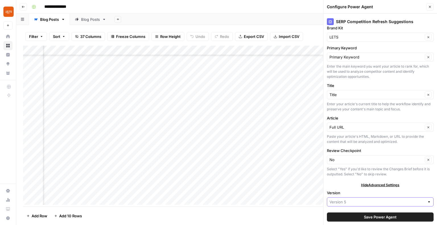
click at [391, 199] on input "Version" at bounding box center [377, 202] width 95 height 6
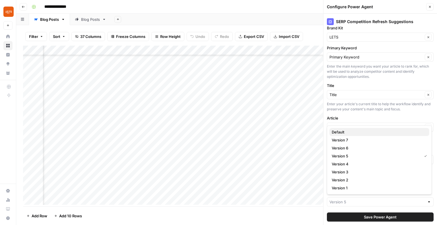
click at [355, 130] on span "Default" at bounding box center [378, 132] width 93 height 6
type input "Default"
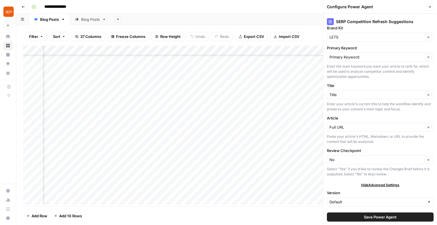
click at [380, 216] on span "Save Power Agent" at bounding box center [380, 217] width 33 height 6
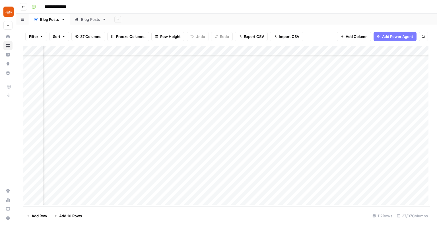
scroll to position [478, 979]
click at [345, 51] on div "Add Column" at bounding box center [226, 126] width 407 height 160
click at [345, 51] on div at bounding box center [325, 51] width 52 height 11
click at [389, 52] on div "Add Column" at bounding box center [226, 126] width 407 height 160
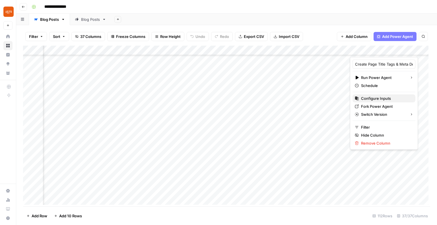
click at [368, 98] on span "Configure Inputs" at bounding box center [386, 98] width 50 height 6
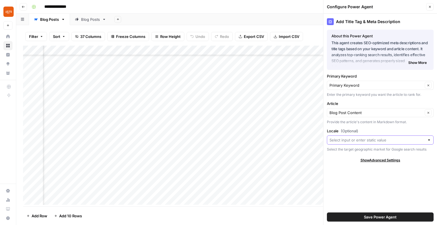
click at [367, 142] on input "Locale (Optional)" at bounding box center [377, 140] width 95 height 6
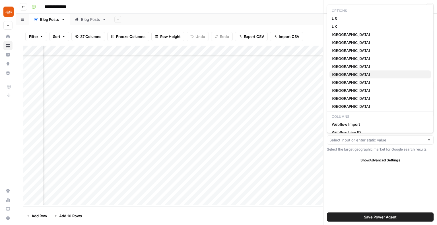
click at [348, 76] on span "[GEOGRAPHIC_DATA]" at bounding box center [379, 74] width 95 height 6
type input "[GEOGRAPHIC_DATA]"
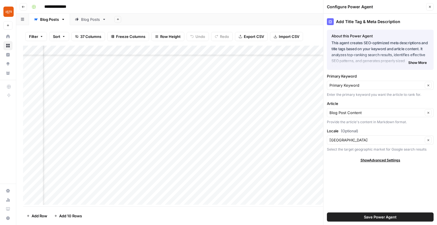
click at [390, 216] on span "Save Power Agent" at bounding box center [380, 217] width 33 height 6
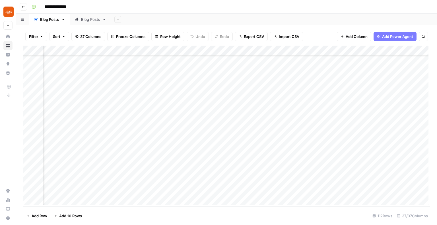
scroll to position [478, 1104]
click at [264, 50] on div "Add Column" at bounding box center [226, 126] width 407 height 160
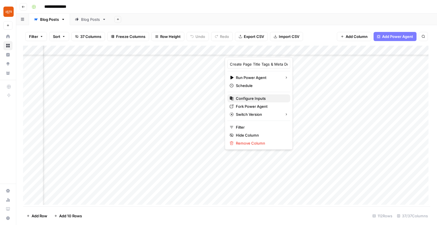
click at [261, 98] on span "Configure Inputs" at bounding box center [261, 98] width 50 height 6
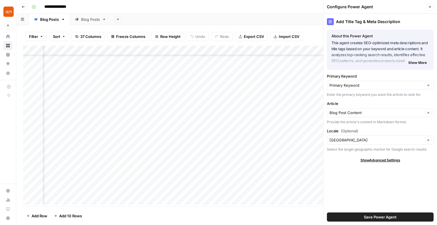
click at [431, 8] on icon "button" at bounding box center [429, 6] width 3 height 3
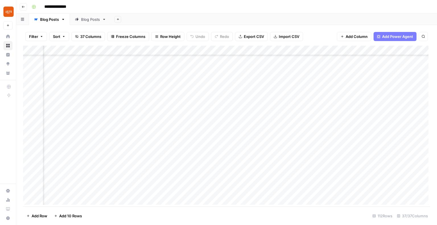
scroll to position [478, 1343]
click at [179, 50] on div "Add Column" at bounding box center [226, 126] width 407 height 160
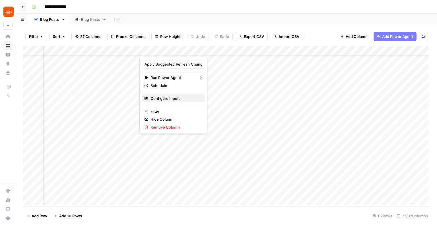
click at [174, 97] on span "Configure Inputs" at bounding box center [176, 98] width 50 height 6
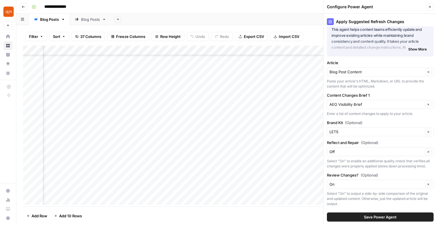
scroll to position [0, 0]
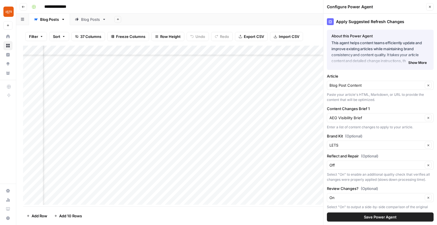
click at [430, 5] on icon "button" at bounding box center [429, 6] width 3 height 3
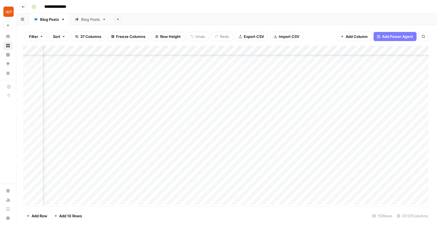
click at [333, 51] on div "Add Column" at bounding box center [226, 126] width 407 height 160
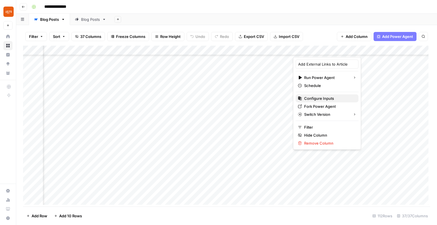
click at [337, 99] on span "Configure Inputs" at bounding box center [329, 98] width 50 height 6
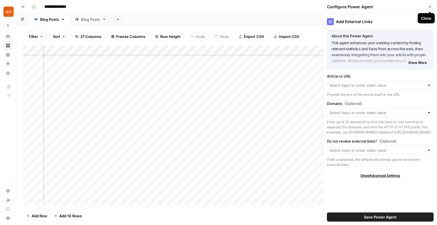
click at [430, 9] on button "Close" at bounding box center [429, 6] width 7 height 7
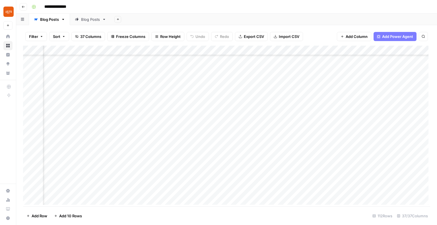
scroll to position [478, 608]
click at [248, 50] on div "Add Column" at bounding box center [226, 126] width 407 height 160
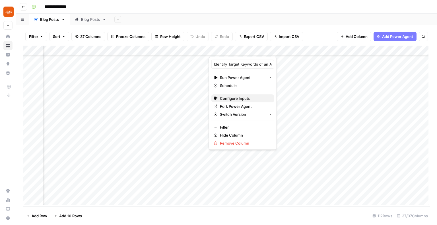
click at [236, 100] on span "Configure Inputs" at bounding box center [245, 98] width 50 height 6
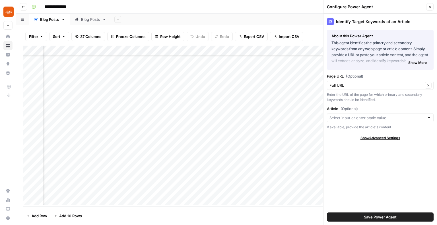
click at [300, 18] on div "Add Sheet" at bounding box center [274, 19] width 326 height 11
click at [433, 7] on button "Close" at bounding box center [429, 6] width 7 height 7
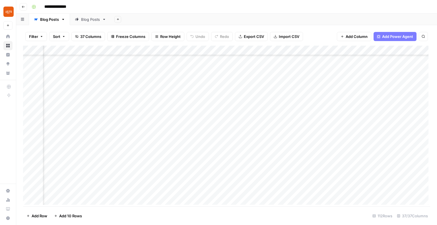
scroll to position [478, 801]
click at [259, 50] on div "Add Column" at bounding box center [226, 126] width 407 height 160
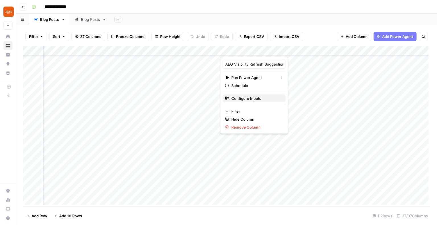
click at [250, 96] on span "Configure Inputs" at bounding box center [256, 98] width 50 height 6
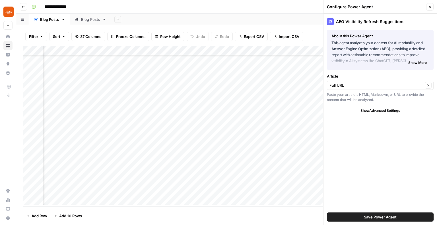
click at [372, 108] on span "Show Advanced Settings" at bounding box center [381, 110] width 40 height 5
click at [429, 7] on icon "button" at bounding box center [429, 6] width 3 height 3
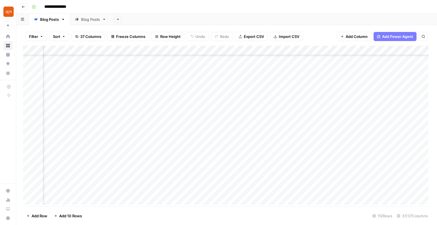
scroll to position [478, 983]
click at [283, 50] on div "Add Column" at bounding box center [226, 126] width 407 height 160
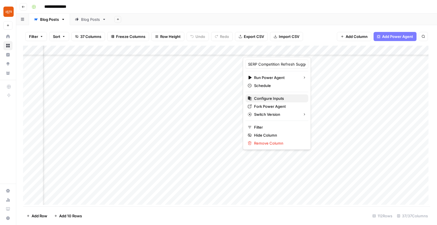
click at [271, 98] on span "Configure Inputs" at bounding box center [279, 98] width 50 height 6
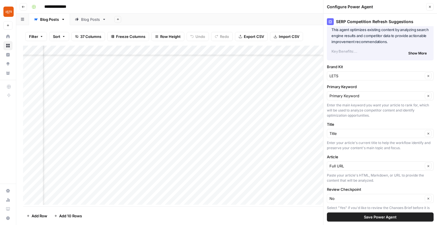
scroll to position [32, 0]
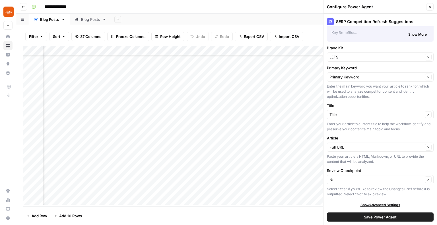
click at [181, 51] on div "Add Column" at bounding box center [226, 126] width 407 height 160
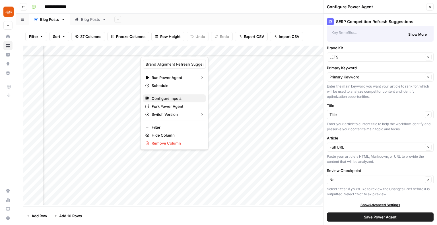
click at [176, 100] on span "Configure Inputs" at bounding box center [177, 98] width 50 height 6
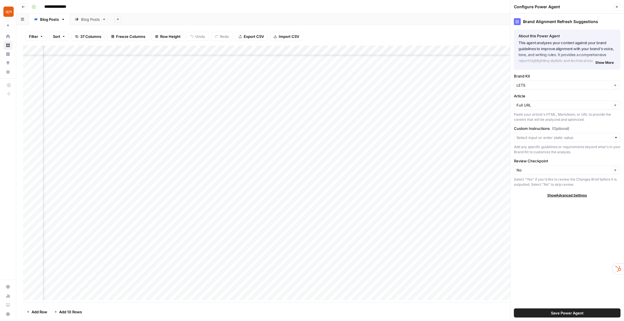
scroll to position [478, 479]
click at [378, 49] on div "Add Column" at bounding box center [320, 174] width 594 height 257
click at [349, 96] on span "Configure Inputs" at bounding box center [373, 98] width 50 height 6
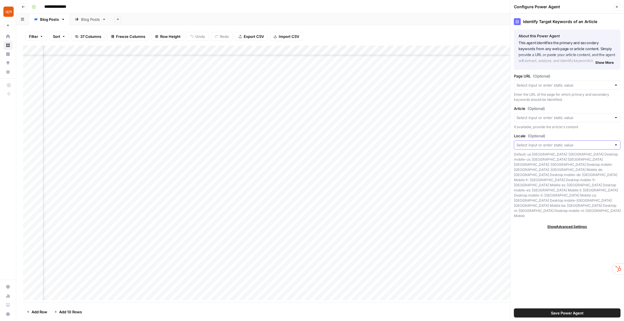
click at [437, 145] on input "Locale (Optional)" at bounding box center [564, 145] width 95 height 6
click at [437, 136] on label "Locale (Optional)" at bounding box center [567, 136] width 107 height 6
click at [437, 142] on input "Locale (Optional)" at bounding box center [564, 145] width 95 height 6
click at [437, 136] on label "Locale (Optional)" at bounding box center [567, 136] width 107 height 6
click at [437, 142] on input "Locale (Optional)" at bounding box center [564, 145] width 95 height 6
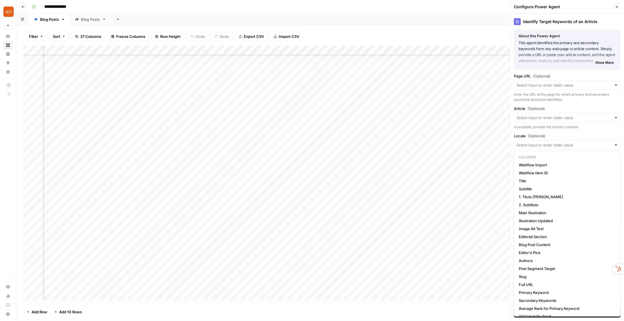
click at [437, 105] on div "Identify Target Keywords of an Article About this Power Agent This agent identi…" at bounding box center [568, 167] width 114 height 307
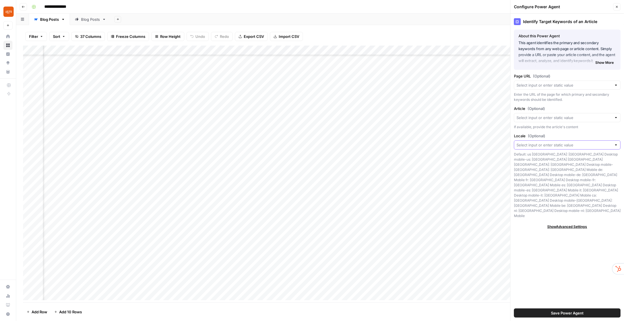
click at [437, 144] on input "Locale (Optional)" at bounding box center [564, 145] width 95 height 6
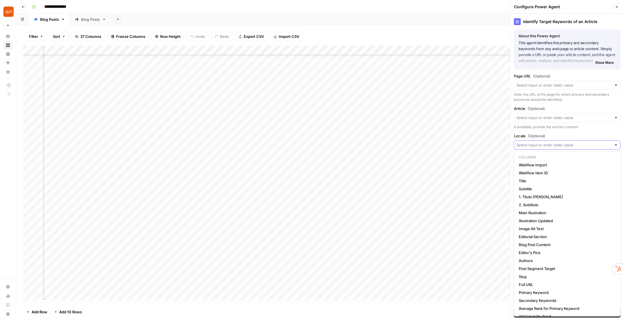
paste input "br: Brazil Desktop mobile-br: Brazil Mobile"
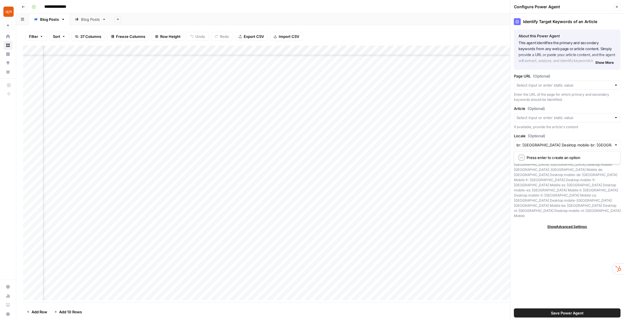
type input "br: Brazil Desktop mobile"
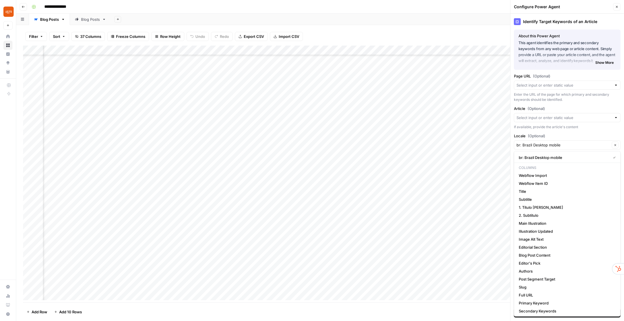
click at [437, 131] on div "Identify Target Keywords of an Article About this Power Agent This agent identi…" at bounding box center [568, 167] width 114 height 307
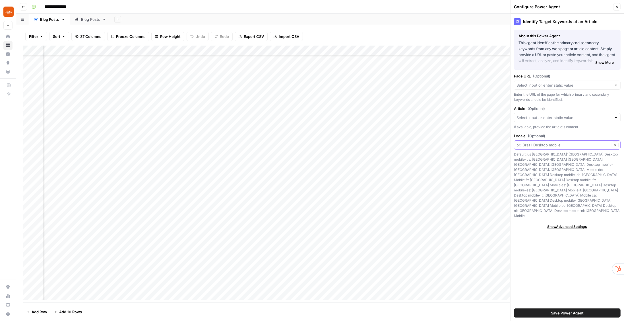
click at [437, 145] on input "Locale (Optional)" at bounding box center [564, 145] width 94 height 6
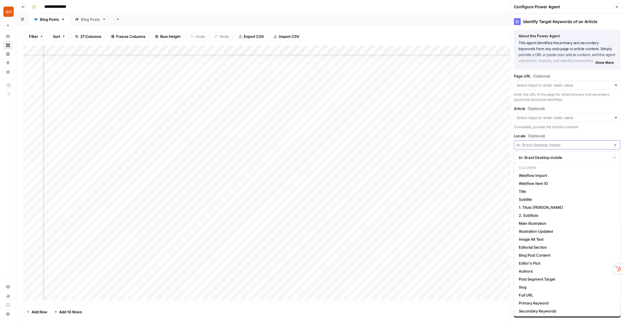
paste input "br: Brazil Desktop mobile-br: Brazil Mobile"
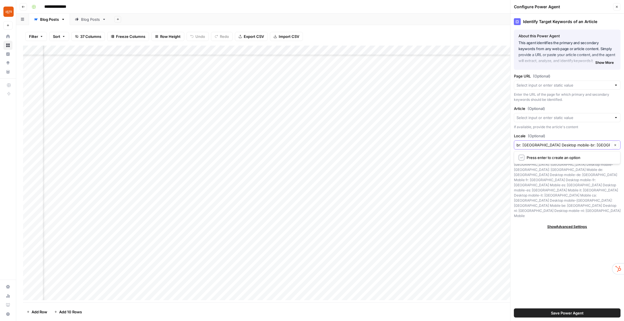
drag, startPoint x: 548, startPoint y: 145, endPoint x: 595, endPoint y: 145, distance: 47.2
click at [437, 145] on input "br: Brazil Desktop mobile-br: Brazil Mobile" at bounding box center [564, 145] width 94 height 6
type input "br: Brazil Desktop"
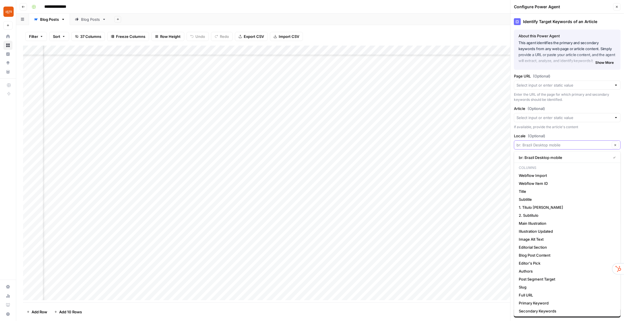
click at [437, 145] on input "Locale (Optional)" at bounding box center [564, 145] width 94 height 6
paste input "br: Brazil Desktop mobile-br: Brazil Mobile"
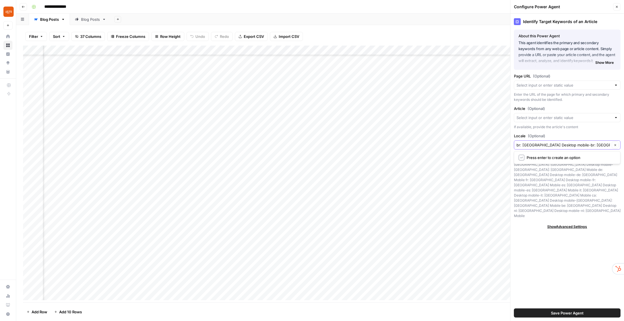
drag, startPoint x: 522, startPoint y: 146, endPoint x: 505, endPoint y: 145, distance: 16.8
click at [437, 145] on div "**********" at bounding box center [320, 160] width 608 height 321
click at [437, 158] on span "Press enter to create an option" at bounding box center [570, 158] width 87 height 6
type input "br: Brazil Desktop mobile"
click at [437, 144] on input "Locale (Optional)" at bounding box center [564, 145] width 94 height 6
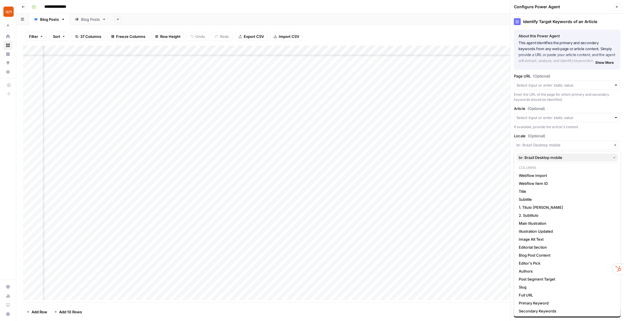
click at [437, 158] on span "br: Brazil Desktop mobile" at bounding box center [564, 158] width 90 height 6
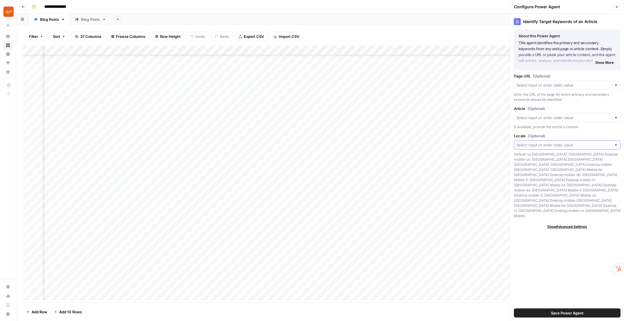
click at [437, 143] on input "Locale (Optional)" at bounding box center [564, 145] width 95 height 6
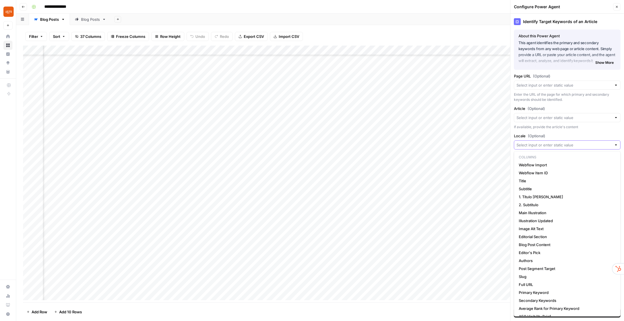
paste input "br: Brazil Desktop mobile-br: Brazil Mobile"
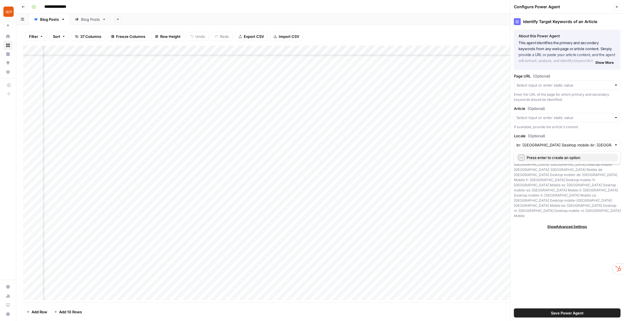
click at [437, 157] on span "Press enter to create an option" at bounding box center [570, 158] width 87 height 6
type input "br: Brazil Desktop mobile"
click at [437, 144] on input "Locale (Optional)" at bounding box center [564, 145] width 94 height 6
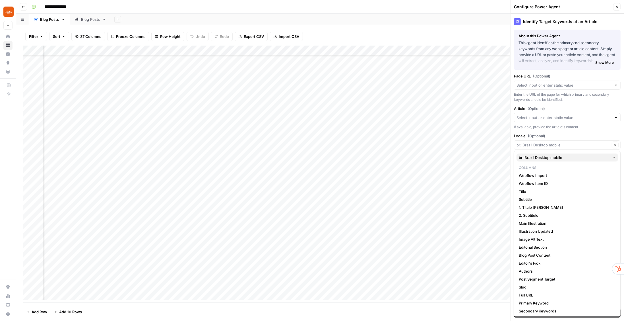
click at [437, 155] on span "br: Brazil Desktop mobile" at bounding box center [564, 158] width 90 height 6
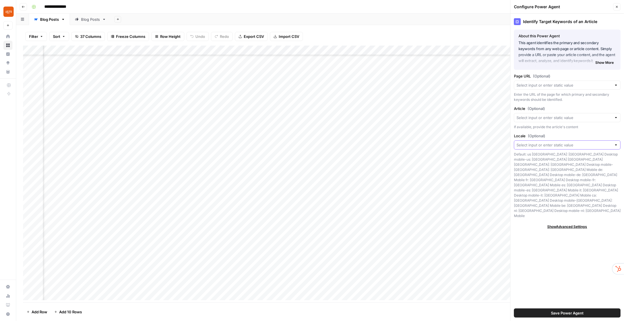
click at [437, 145] on input "Locale (Optional)" at bounding box center [564, 145] width 95 height 6
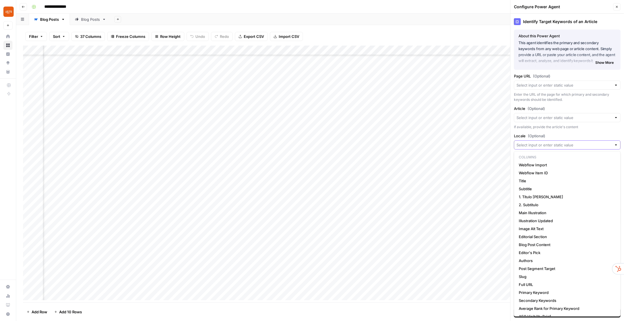
paste input "br: Brazil Desktop mobile-br: Brazil Mobile"
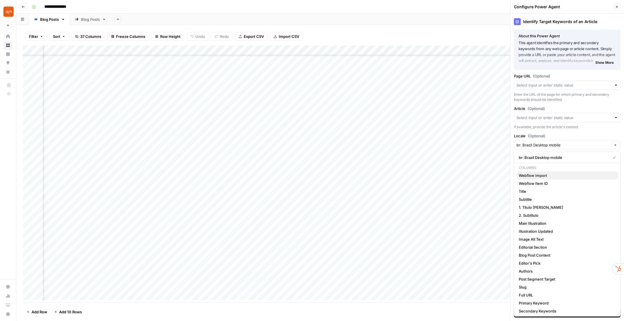
click at [437, 176] on span "Webflow Import" at bounding box center [566, 175] width 95 height 6
type input "Webflow Import"
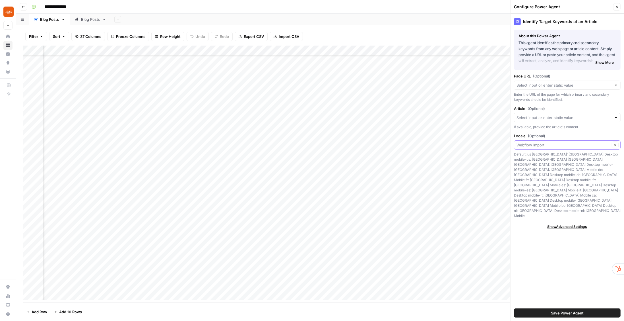
drag, startPoint x: 551, startPoint y: 145, endPoint x: 458, endPoint y: 135, distance: 93.3
click at [437, 135] on div "**********" at bounding box center [320, 160] width 608 height 321
paste input "br: Brazil Desktop mobile-br: Brazil Mobile"
type input "br: Brazil Desktop mobile-br: Brazil Mobile"
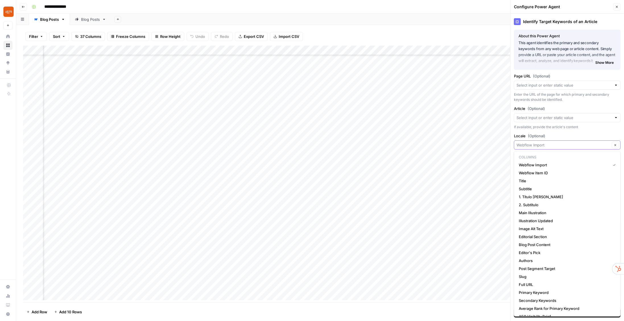
drag, startPoint x: 522, startPoint y: 144, endPoint x: 542, endPoint y: 145, distance: 19.7
click at [437, 145] on input "Locale (Optional)" at bounding box center [564, 145] width 94 height 6
paste input "br: Brazil Desktop mobile-br: Brazil Mobile"
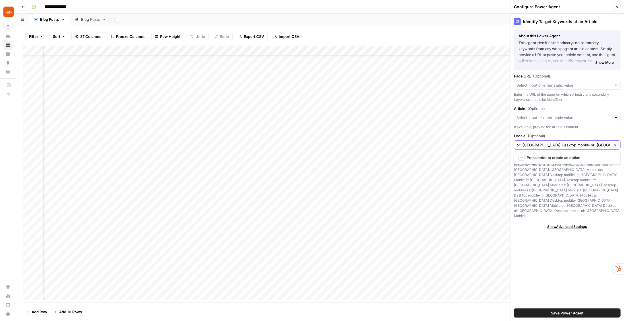
click at [437, 145] on input "br: Brazil Desktop mobile-br: Brazil Mobile" at bounding box center [564, 145] width 94 height 6
drag, startPoint x: 524, startPoint y: 145, endPoint x: 547, endPoint y: 145, distance: 23.1
click at [437, 145] on input "br: Brazil Desktop mobile-br: Brazil Mobile" at bounding box center [564, 145] width 94 height 6
drag, startPoint x: 538, startPoint y: 145, endPoint x: 582, endPoint y: 146, distance: 43.8
click at [437, 146] on input "br mobile-br: Brazil Mobile" at bounding box center [564, 145] width 94 height 6
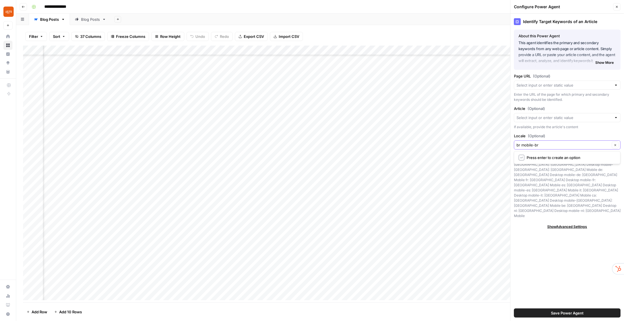
click at [437, 145] on input "br mobile-br" at bounding box center [564, 145] width 94 height 6
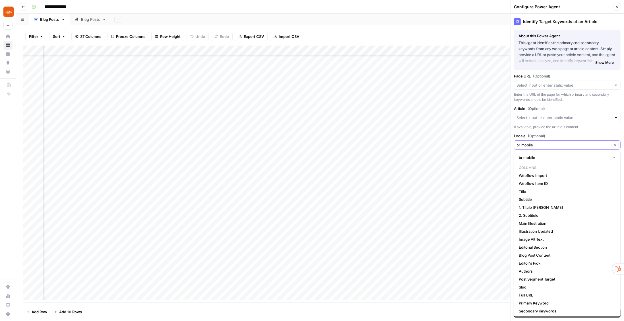
type input "br mobile"
click at [437, 156] on span "br mobile" at bounding box center [564, 158] width 90 height 6
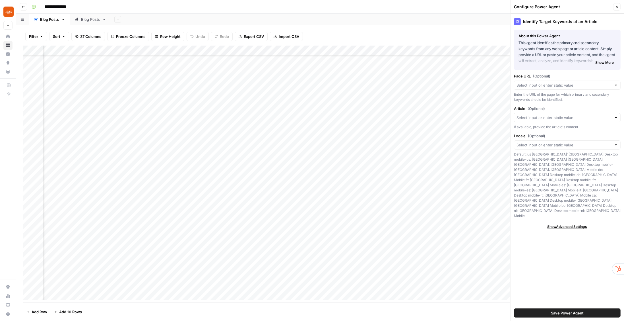
click at [437, 131] on div "Identify Target Keywords of an Article About this Power Agent This agent identi…" at bounding box center [568, 167] width 114 height 307
click at [437, 8] on icon "button" at bounding box center [616, 6] width 3 height 3
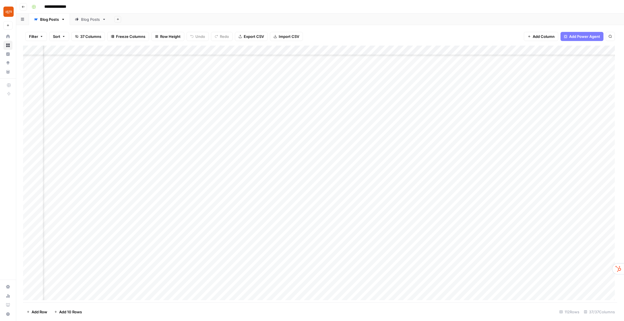
scroll to position [478, 1130]
click at [391, 51] on div "Add Column" at bounding box center [320, 174] width 594 height 257
click at [381, 98] on span "Configure Inputs" at bounding box center [388, 98] width 50 height 6
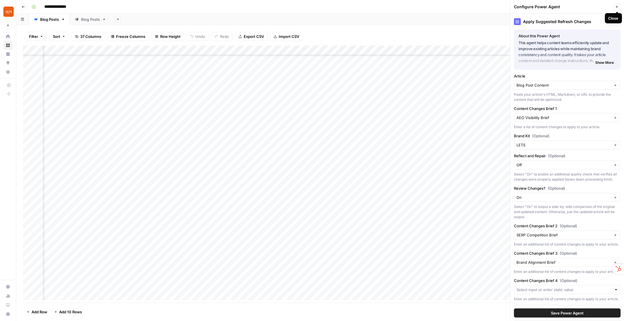
click at [437, 5] on button "Close" at bounding box center [616, 6] width 7 height 7
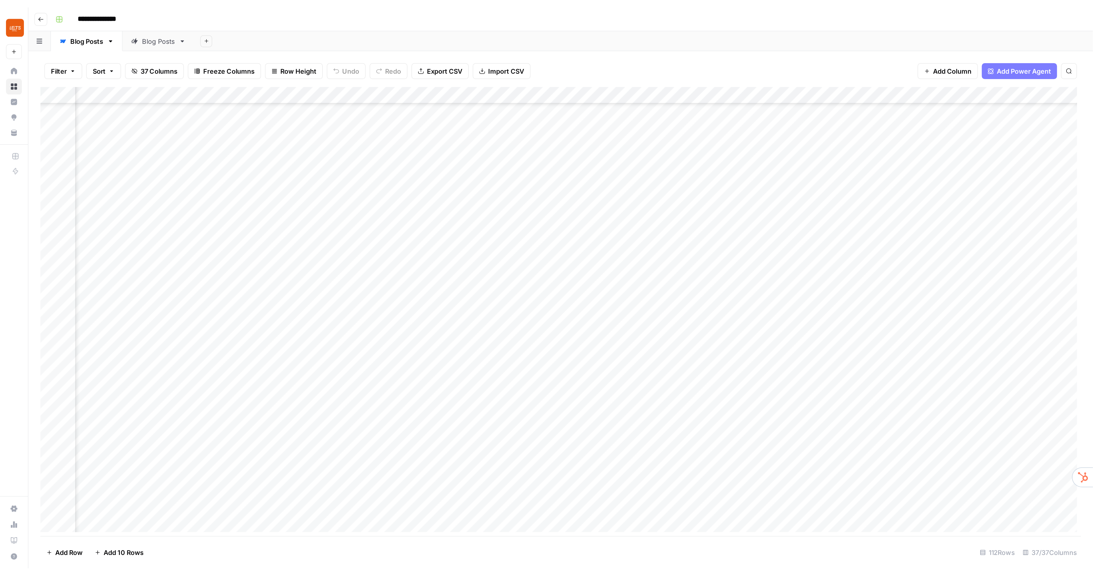
scroll to position [478, 886]
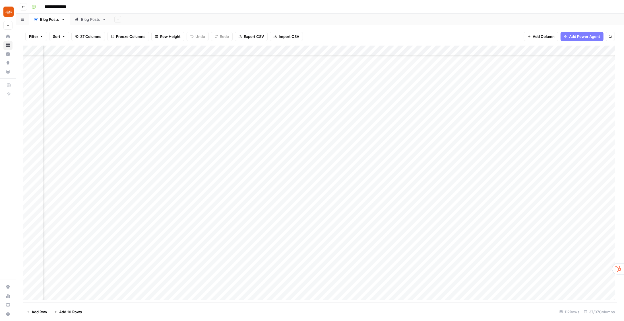
click at [175, 51] on div "Add Column" at bounding box center [320, 174] width 594 height 257
click at [172, 96] on span "Configure Inputs" at bounding box center [171, 98] width 50 height 6
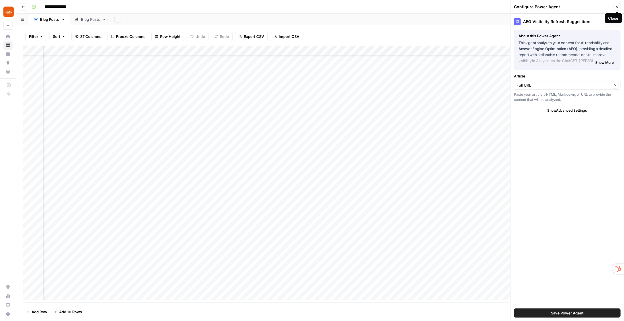
click at [437, 7] on icon "button" at bounding box center [617, 7] width 2 height 2
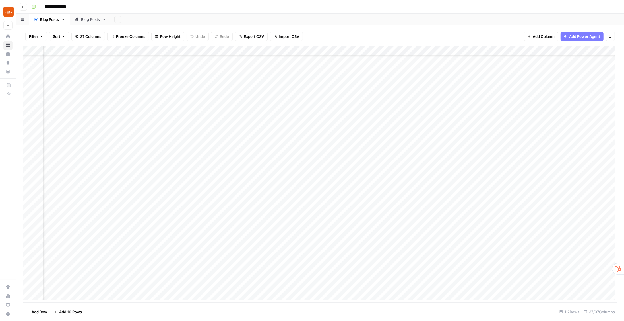
click at [175, 50] on div "Add Column" at bounding box center [320, 174] width 594 height 257
click at [170, 98] on span "Configure Inputs" at bounding box center [171, 98] width 50 height 6
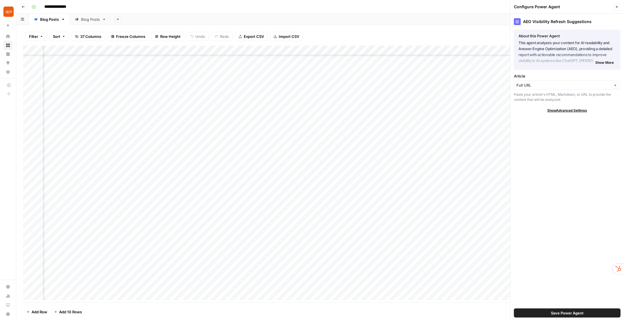
click at [437, 59] on button "Show More" at bounding box center [604, 62] width 23 height 7
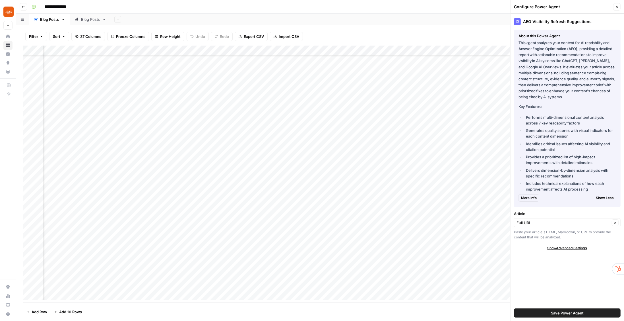
click at [437, 6] on icon "button" at bounding box center [616, 6] width 3 height 3
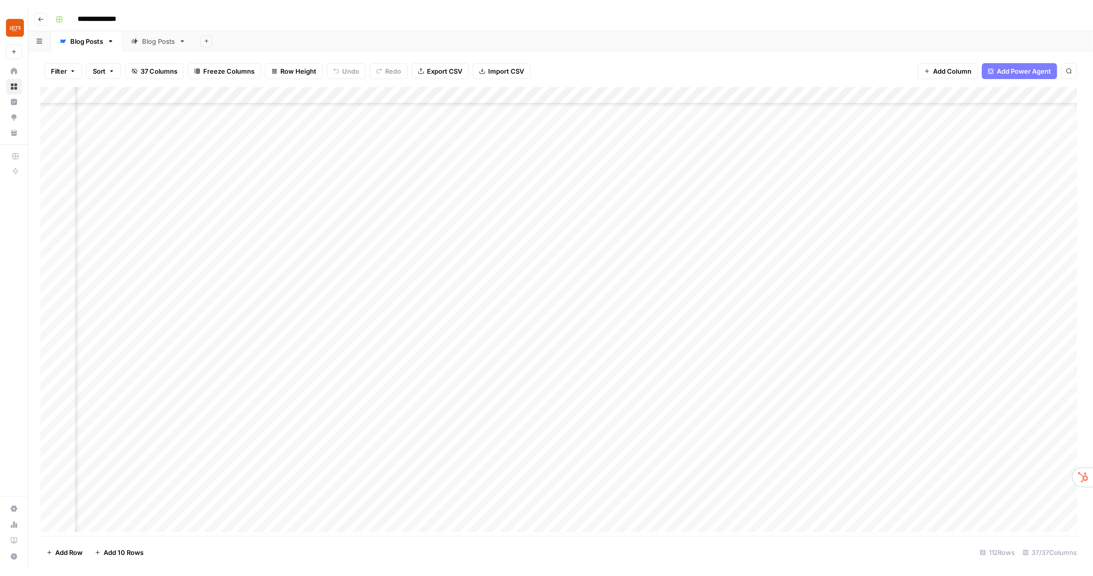
scroll to position [478, 843]
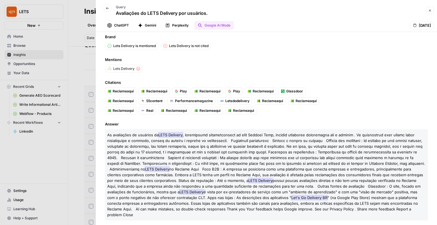
scroll to position [11, 0]
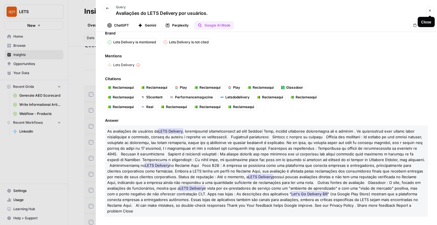
click at [430, 10] on icon "button" at bounding box center [429, 10] width 3 height 3
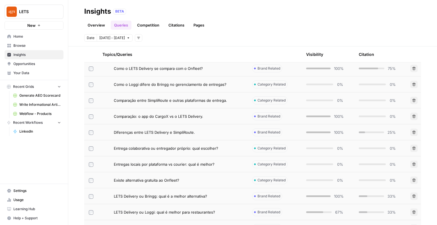
scroll to position [250, 0]
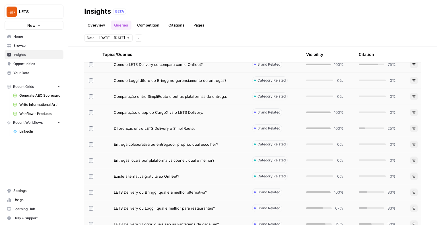
click at [143, 128] on span "Diferenças entre LETS Delivery e SimpliRoute." at bounding box center [154, 128] width 81 height 6
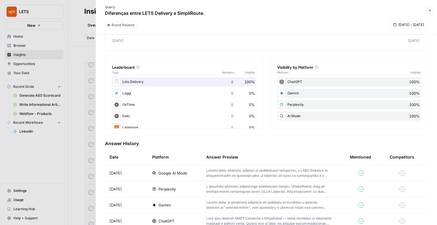
scroll to position [114, 0]
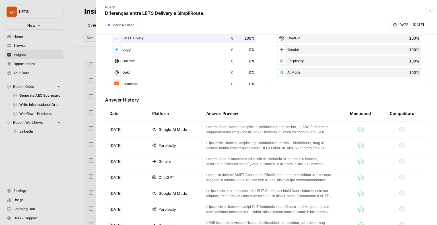
click at [226, 130] on p at bounding box center [268, 129] width 125 height 10
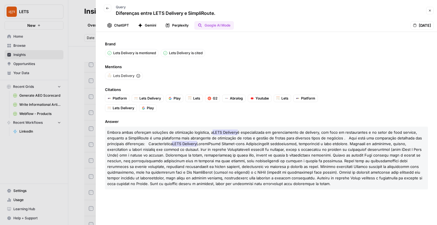
click at [431, 9] on icon "button" at bounding box center [429, 10] width 3 height 3
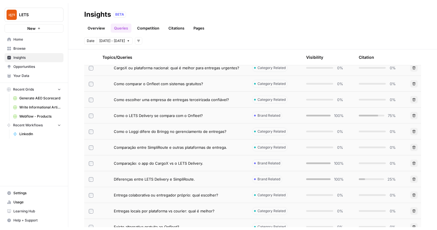
scroll to position [182, 0]
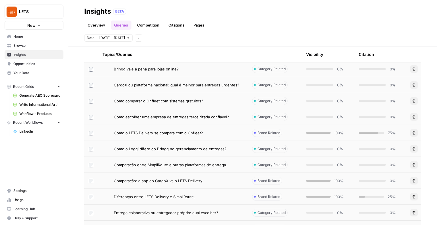
click at [23, 45] on span "Browse" at bounding box center [37, 45] width 48 height 5
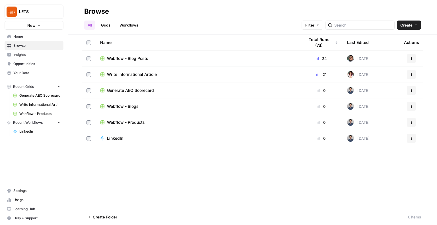
click at [141, 74] on span "Write Informational Article" at bounding box center [132, 74] width 50 height 6
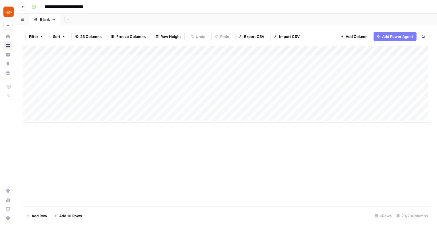
click at [9, 47] on icon at bounding box center [8, 46] width 4 height 4
